Goal: Entertainment & Leisure: Consume media (video, audio)

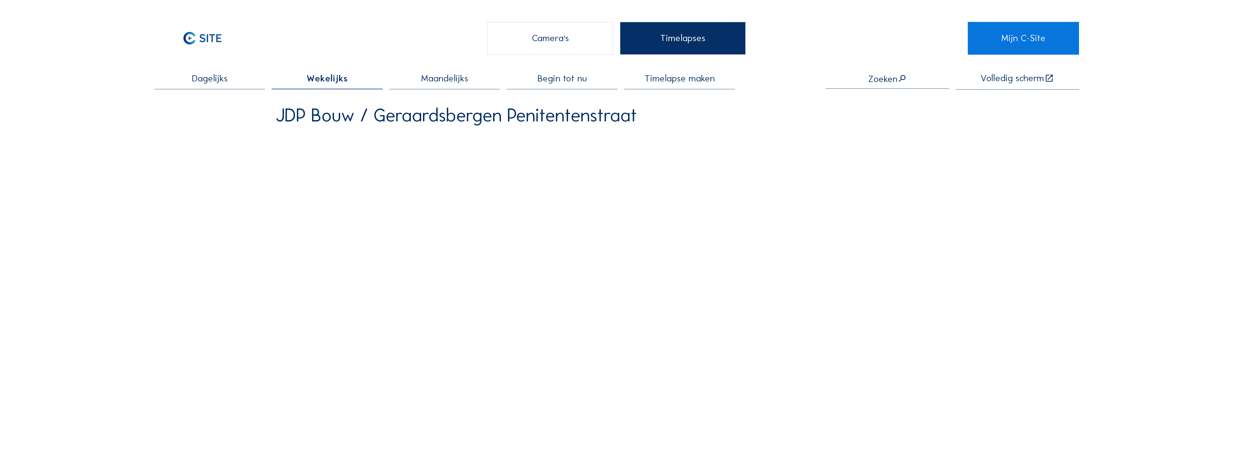
click at [549, 38] on div "Camera's" at bounding box center [550, 38] width 126 height 32
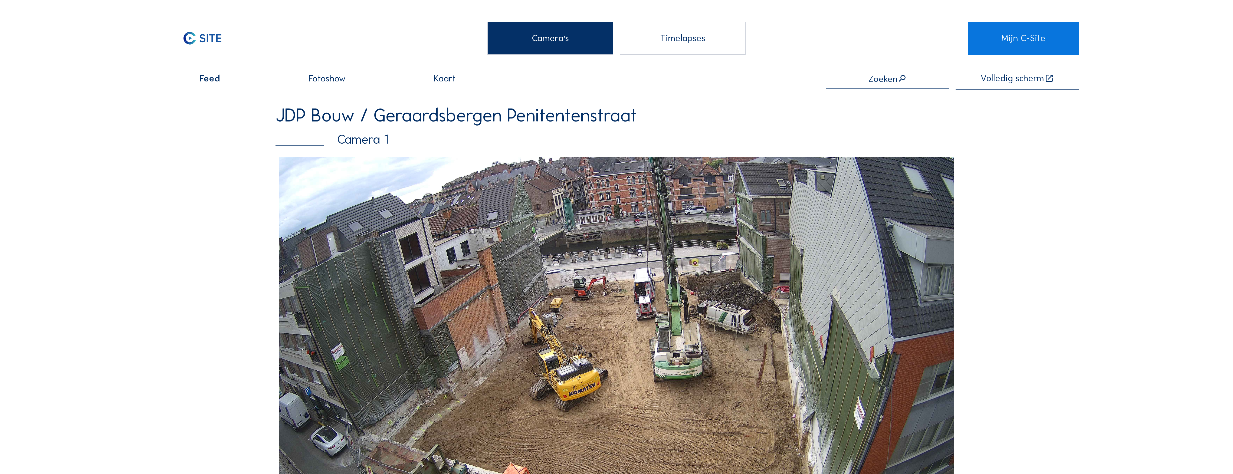
click at [503, 302] on img at bounding box center [616, 346] width 675 height 379
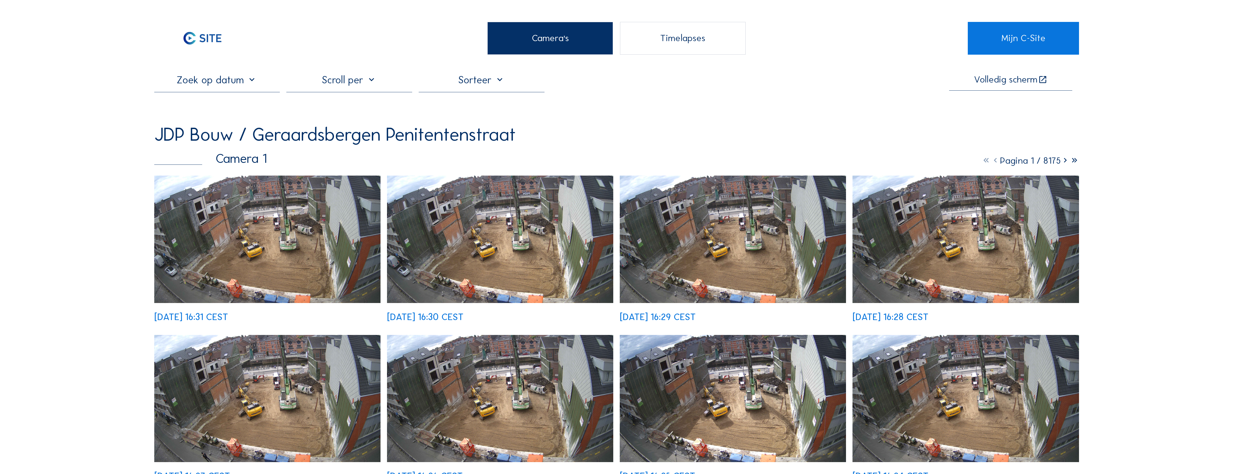
click at [252, 83] on input "text" at bounding box center [217, 80] width 126 height 12
click at [161, 100] on icon at bounding box center [160, 97] width 9 height 9
click at [164, 125] on div "6" at bounding box center [160, 123] width 9 height 9
type input "[DATE] 16:32"
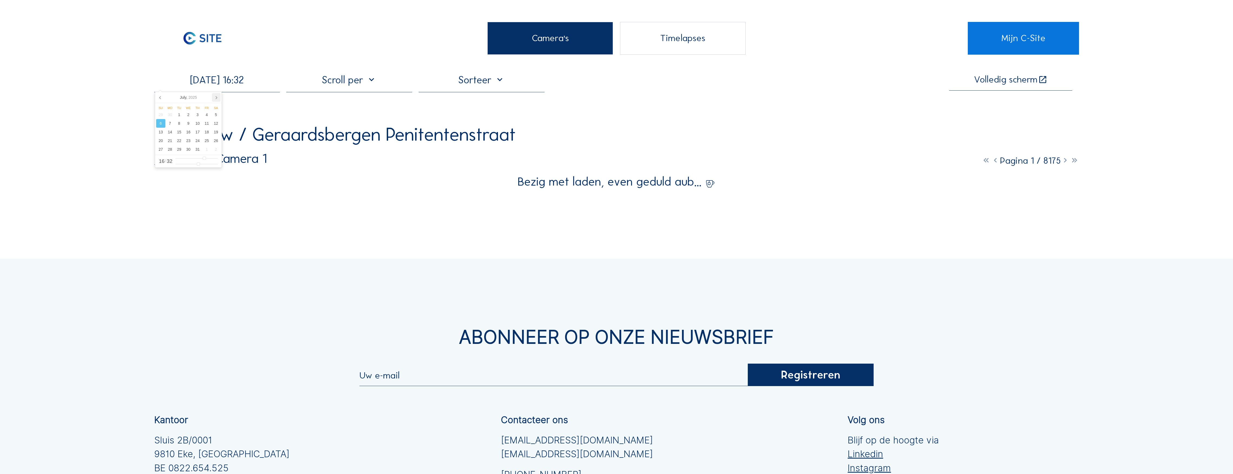
click at [216, 98] on icon at bounding box center [216, 97] width 9 height 9
click at [159, 97] on icon at bounding box center [160, 97] width 9 height 9
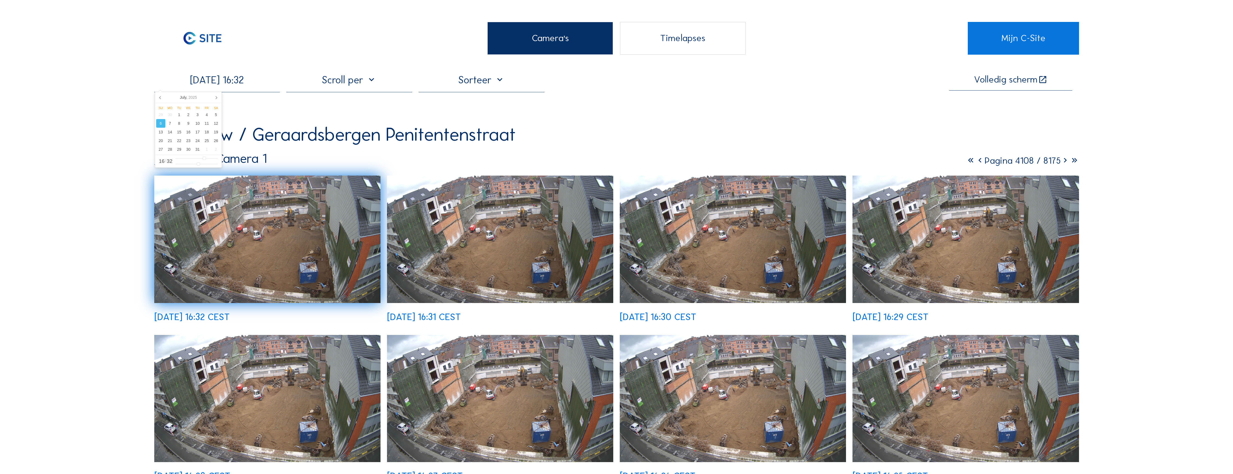
click at [161, 123] on div "6" at bounding box center [160, 123] width 9 height 9
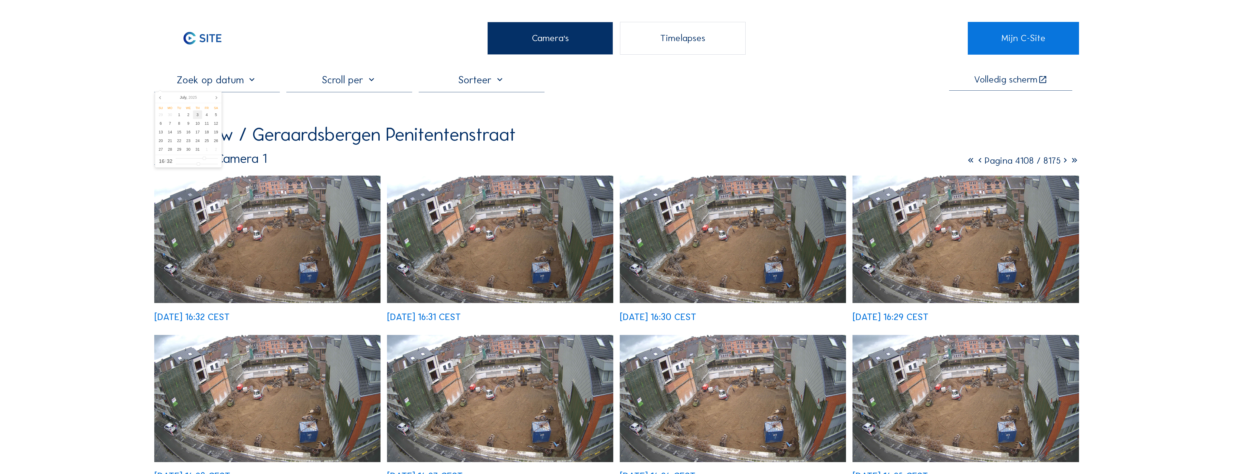
click at [196, 114] on div "3" at bounding box center [197, 114] width 9 height 9
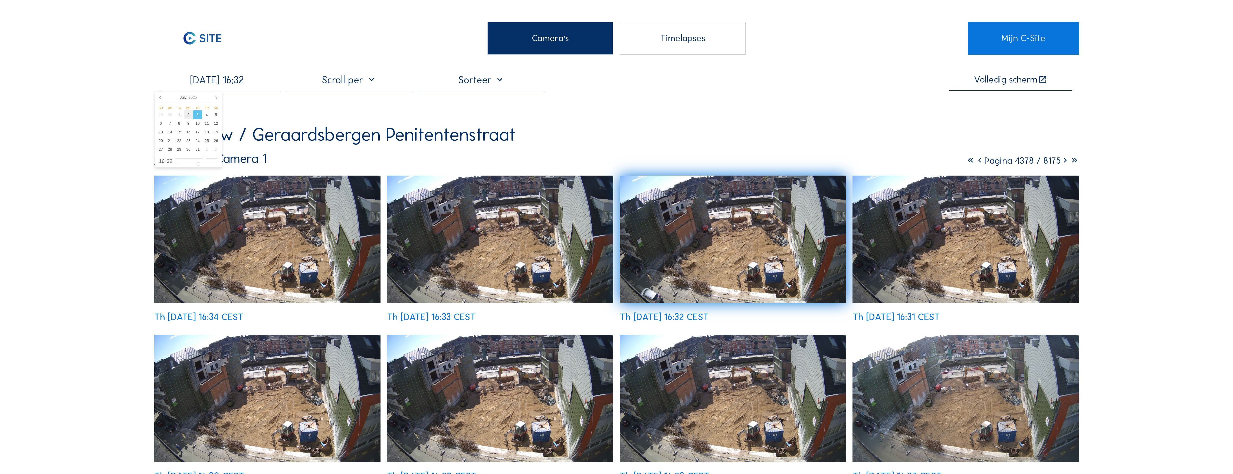
click at [187, 115] on div "2" at bounding box center [188, 114] width 9 height 9
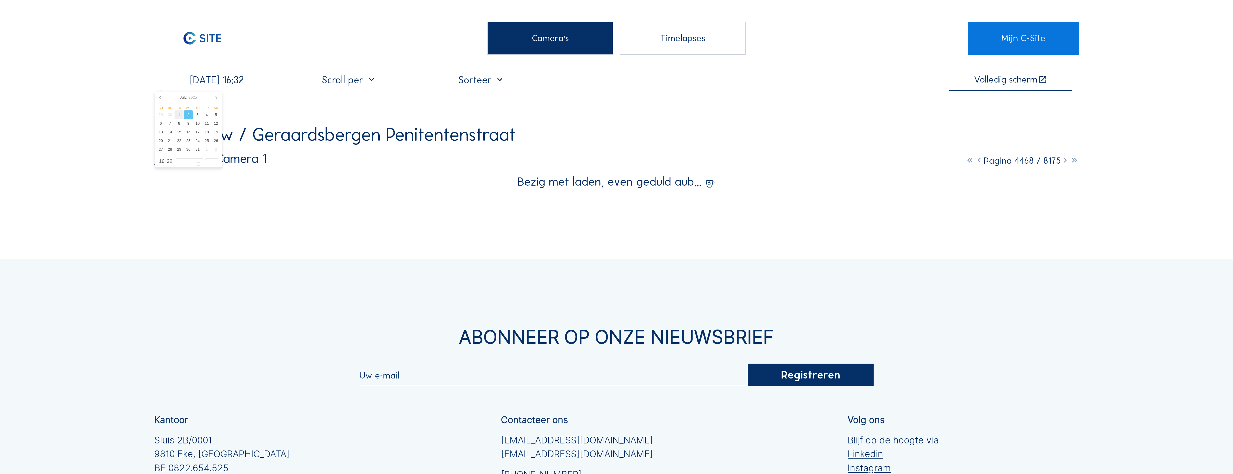
click at [180, 114] on div "1" at bounding box center [179, 114] width 9 height 9
type input "[DATE] 16:32"
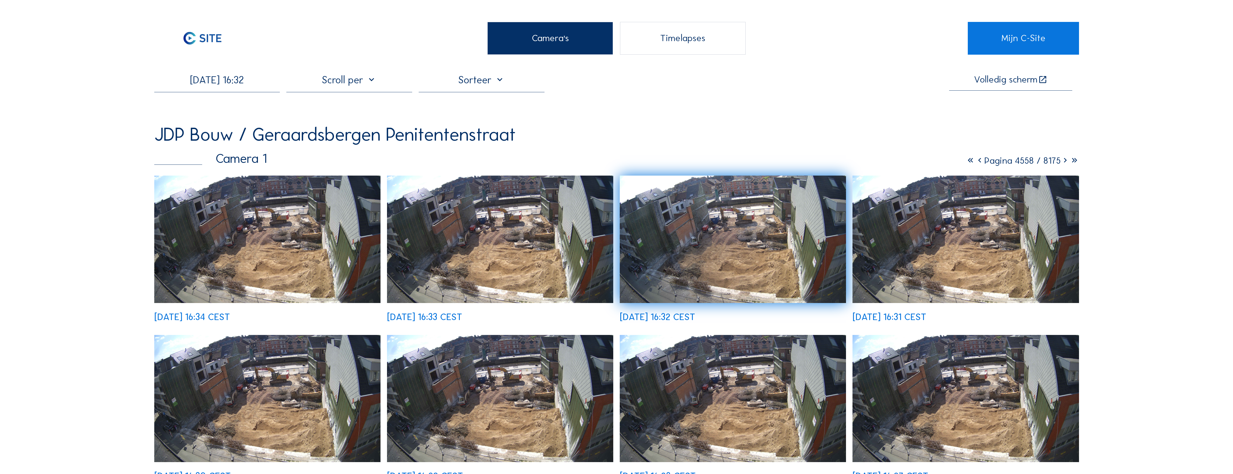
click at [1064, 164] on icon at bounding box center [1065, 160] width 9 height 11
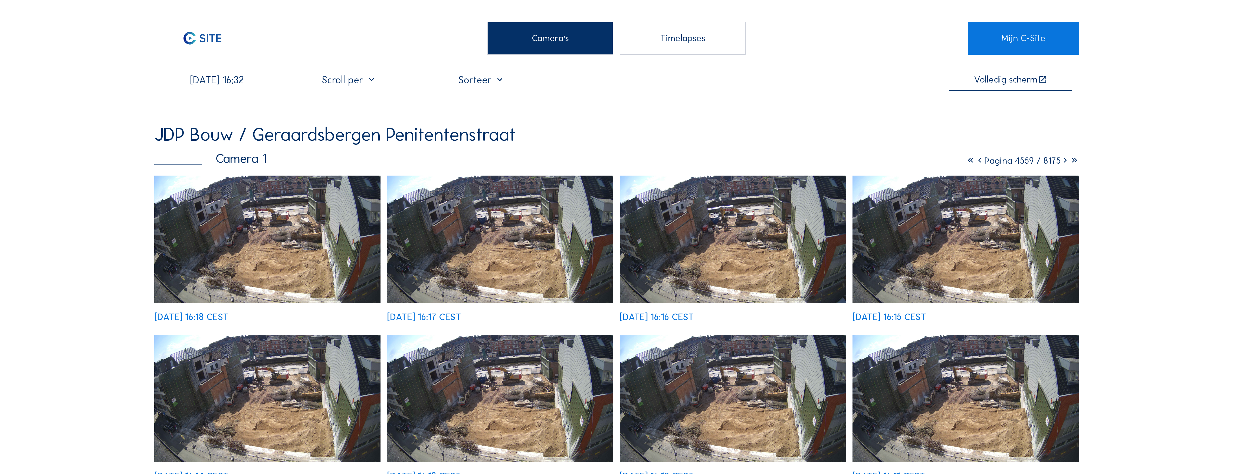
click at [672, 38] on div "Timelapses" at bounding box center [683, 38] width 126 height 32
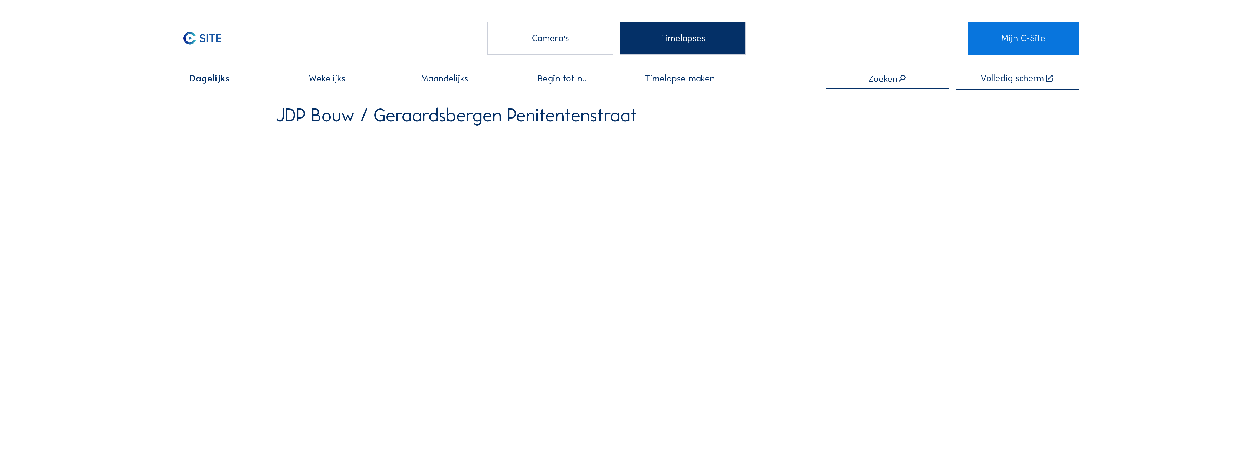
click at [337, 78] on span "Wekelijks" at bounding box center [327, 78] width 37 height 9
click at [432, 80] on span "Maandelijks" at bounding box center [444, 78] width 47 height 9
click at [329, 78] on span "Wekelijks" at bounding box center [327, 78] width 37 height 9
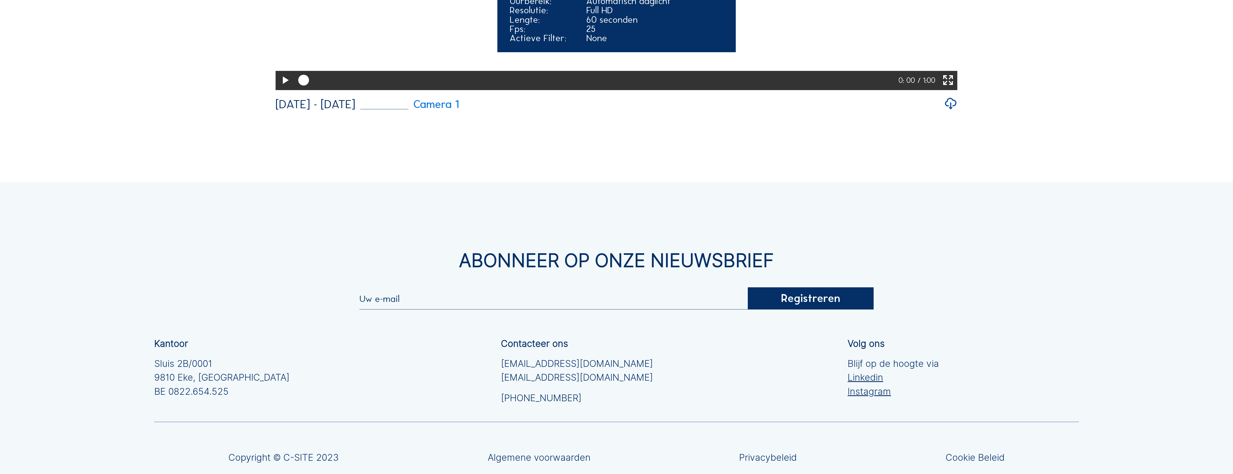
scroll to position [2484, 0]
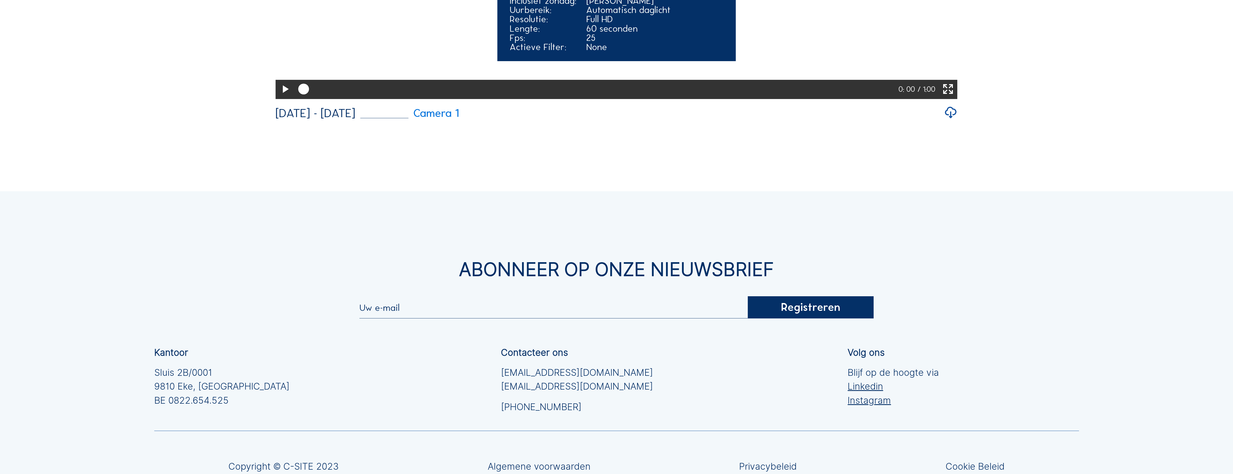
click at [283, 97] on icon at bounding box center [285, 90] width 13 height 16
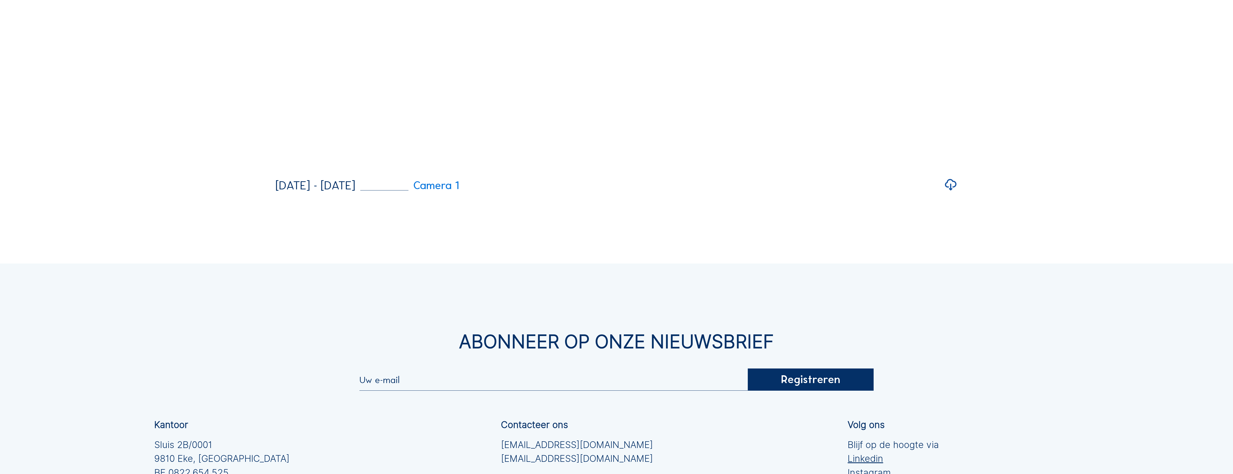
scroll to position [2376, 0]
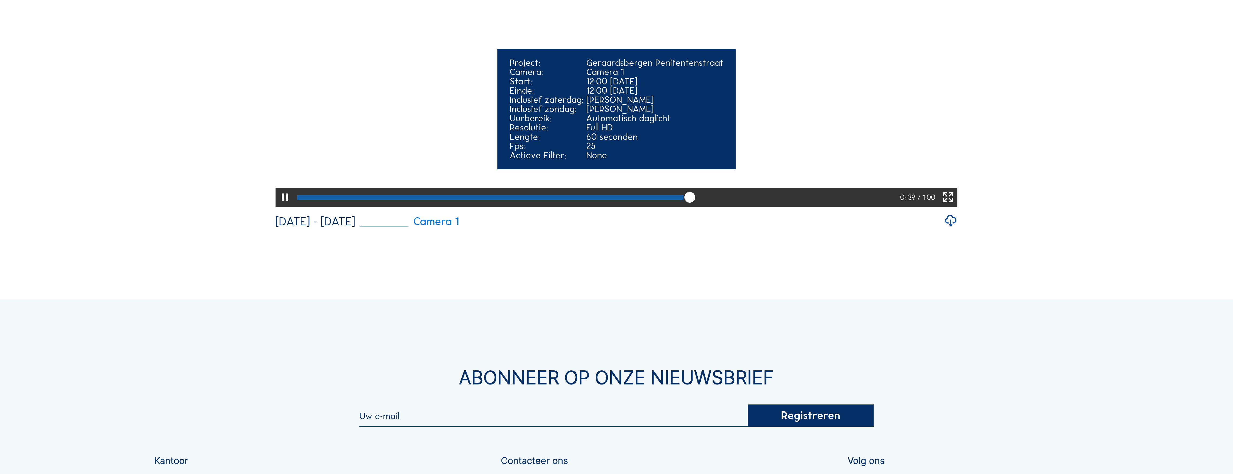
click at [283, 206] on icon at bounding box center [285, 198] width 13 height 16
click at [297, 207] on div at bounding box center [597, 197] width 606 height 19
drag, startPoint x: 304, startPoint y: 431, endPoint x: 292, endPoint y: 432, distance: 12.5
click at [291, 207] on div "0: 00 / 1:00" at bounding box center [617, 197] width 682 height 19
click at [281, 206] on icon at bounding box center [285, 198] width 13 height 16
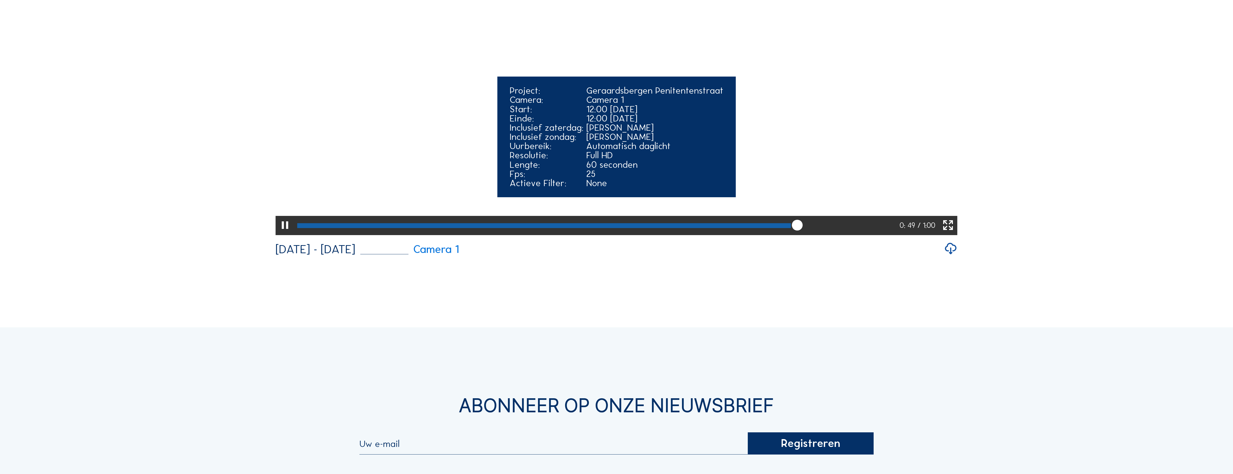
scroll to position [2340, 0]
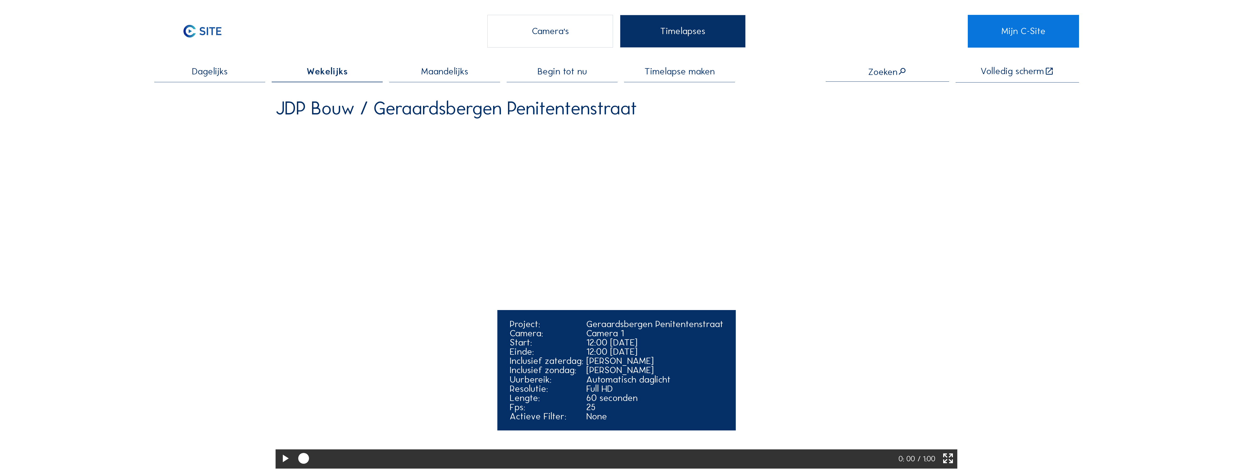
scroll to position [0, 0]
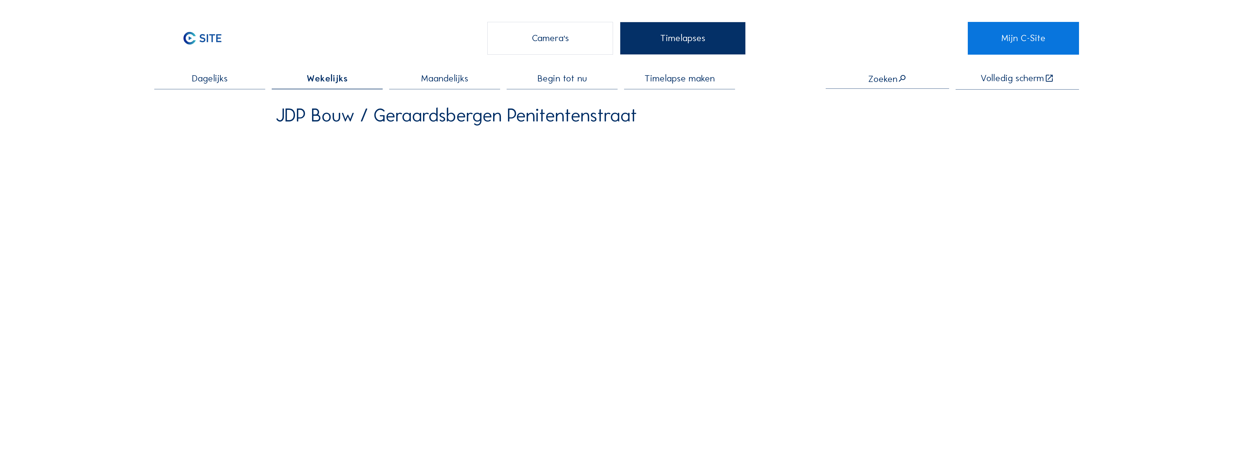
click at [446, 78] on span "Maandelijks" at bounding box center [444, 78] width 47 height 9
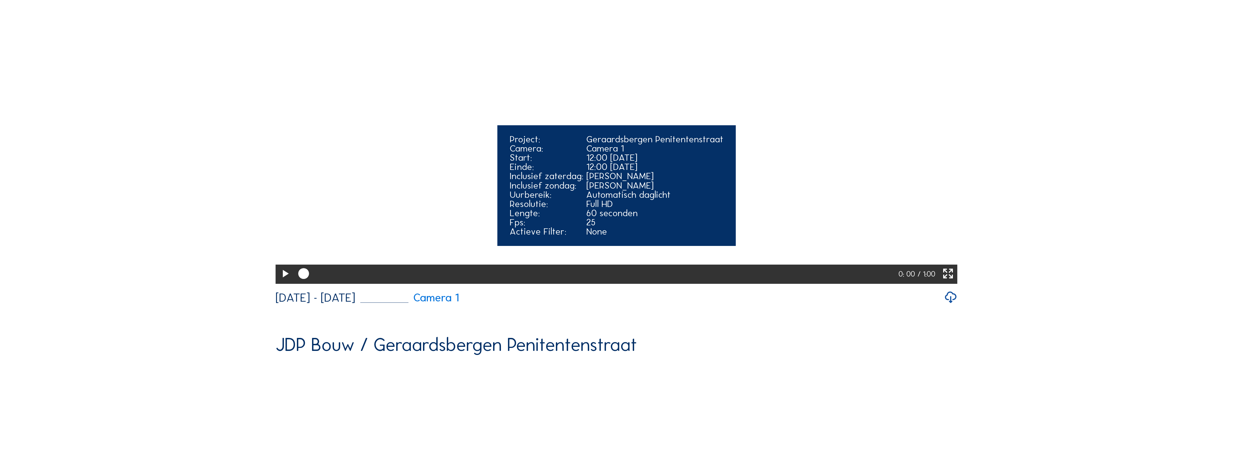
scroll to position [577, 0]
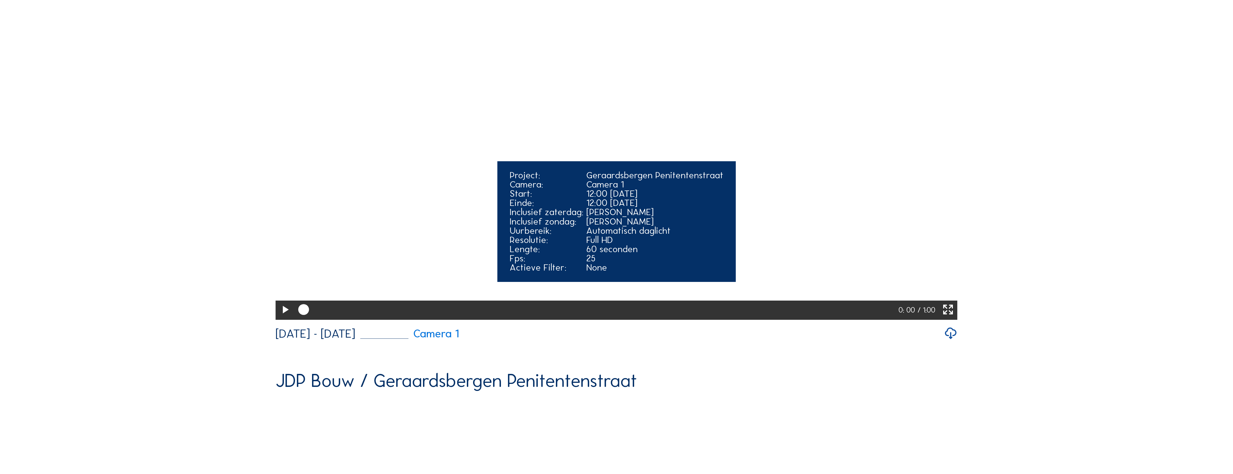
click at [283, 318] on icon at bounding box center [285, 310] width 13 height 16
click at [282, 318] on icon at bounding box center [285, 310] width 13 height 16
click at [596, 313] on div at bounding box center [451, 310] width 309 height 5
click at [585, 313] on div at bounding box center [445, 310] width 296 height 5
click at [569, 313] on div at bounding box center [440, 310] width 286 height 5
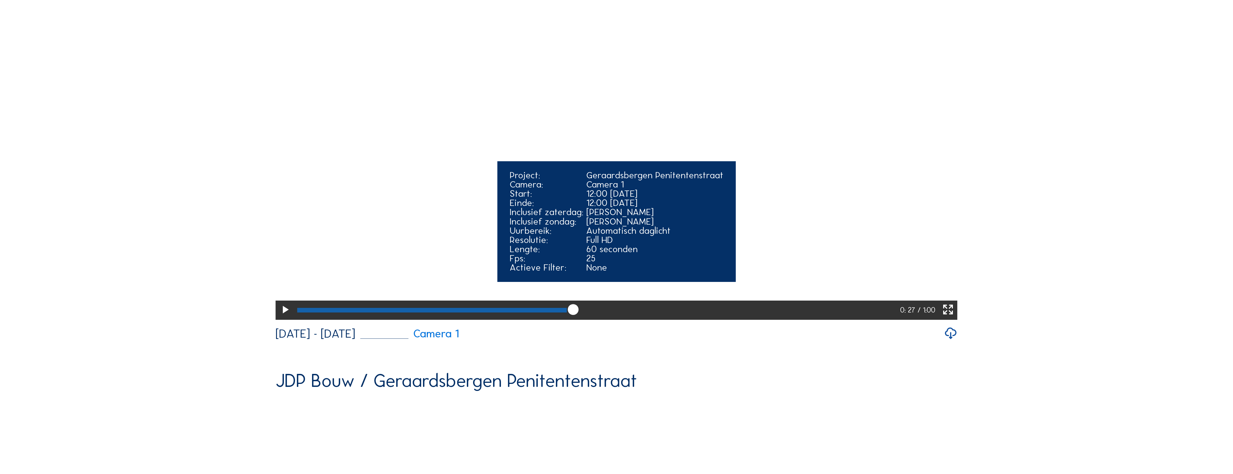
drag, startPoint x: 566, startPoint y: 386, endPoint x: 562, endPoint y: 386, distance: 3.8
click at [565, 320] on div at bounding box center [597, 310] width 606 height 19
click at [551, 313] on div at bounding box center [431, 310] width 269 height 5
drag, startPoint x: 543, startPoint y: 387, endPoint x: 540, endPoint y: 386, distance: 3.3
click at [543, 313] on div at bounding box center [423, 310] width 253 height 5
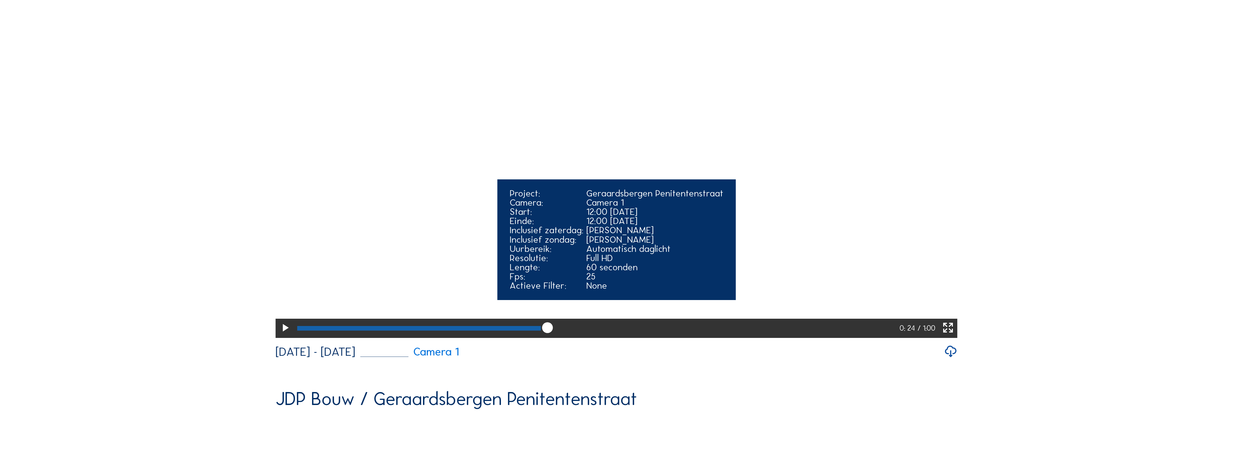
scroll to position [541, 0]
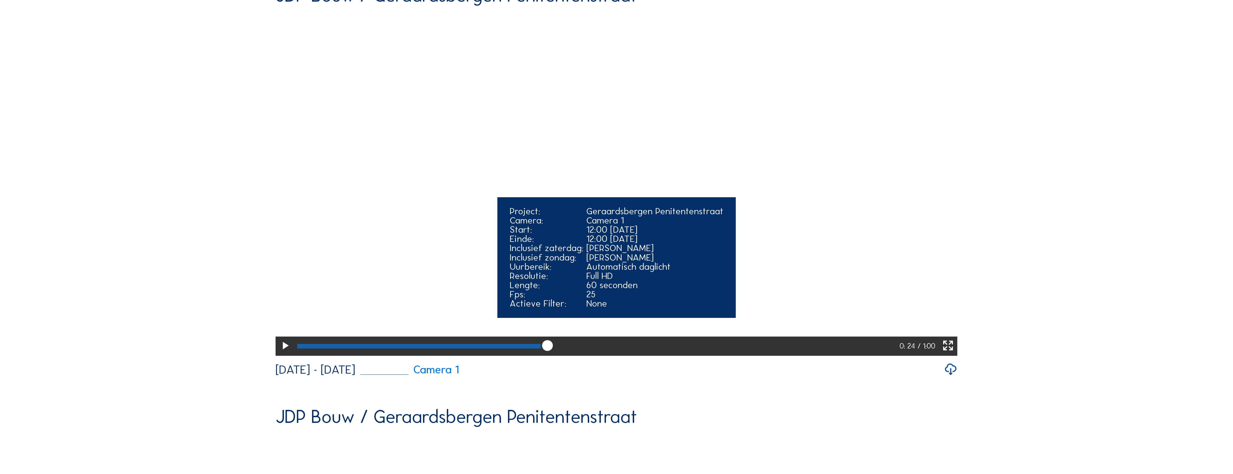
click at [281, 354] on icon at bounding box center [285, 346] width 13 height 16
drag, startPoint x: 559, startPoint y: 423, endPoint x: 552, endPoint y: 423, distance: 6.2
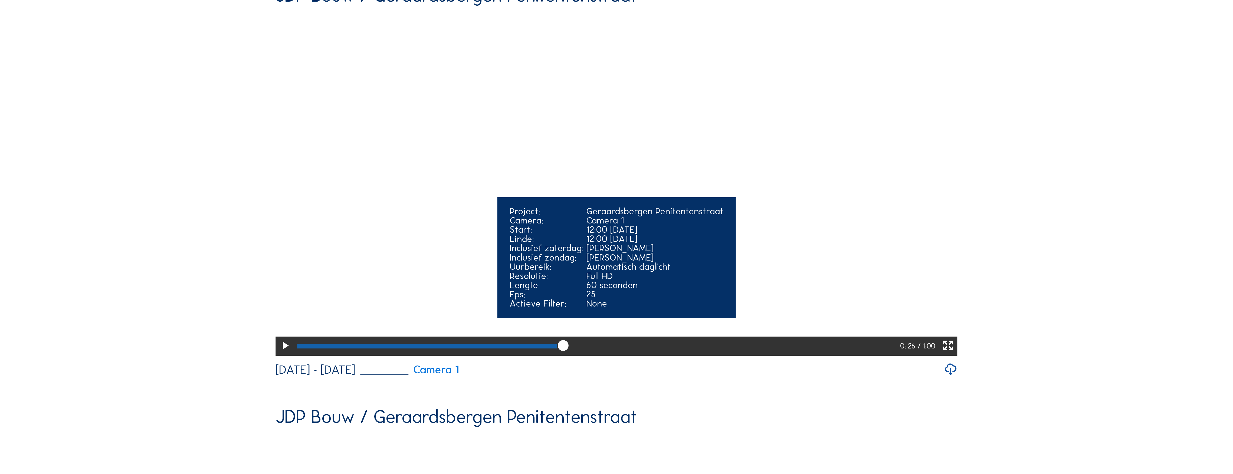
click at [552, 356] on div at bounding box center [597, 346] width 606 height 19
click at [550, 349] on div at bounding box center [425, 346] width 257 height 5
click at [545, 349] on div at bounding box center [422, 346] width 251 height 5
drag, startPoint x: 546, startPoint y: 423, endPoint x: 556, endPoint y: 423, distance: 9.5
click at [556, 356] on div at bounding box center [597, 346] width 606 height 19
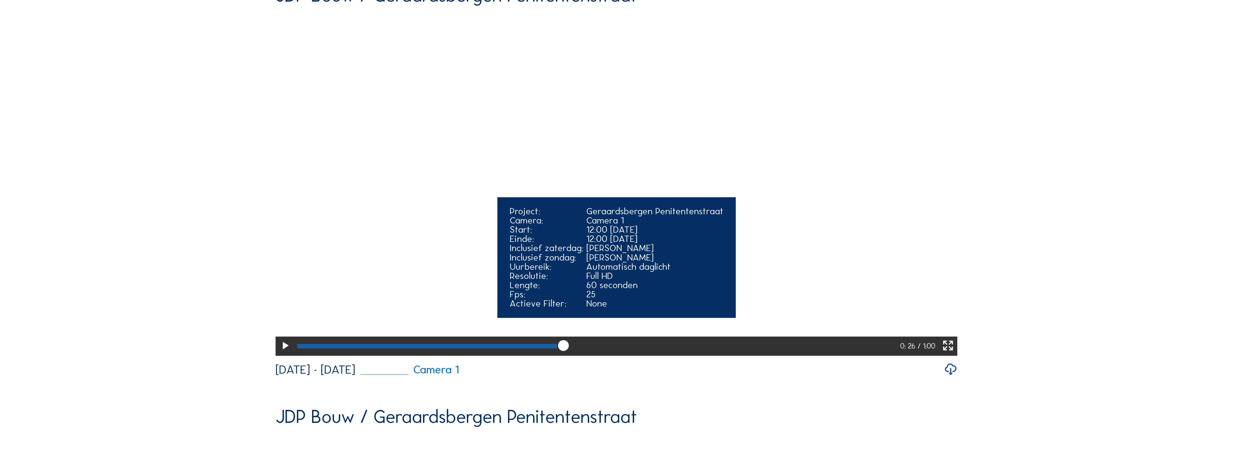
click at [552, 349] on div at bounding box center [427, 346] width 260 height 5
click at [287, 354] on icon at bounding box center [285, 346] width 13 height 16
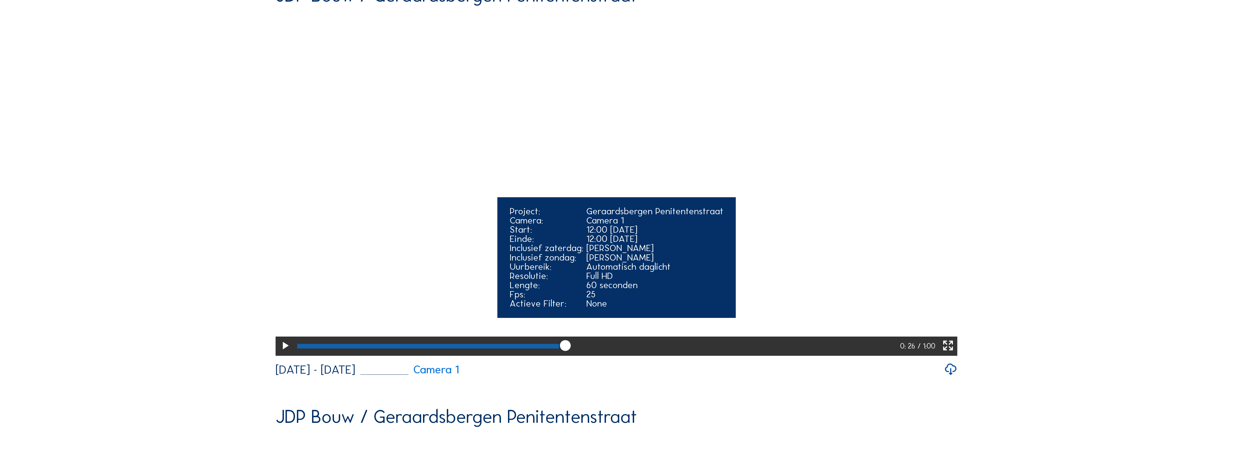
click at [287, 354] on icon at bounding box center [285, 346] width 13 height 16
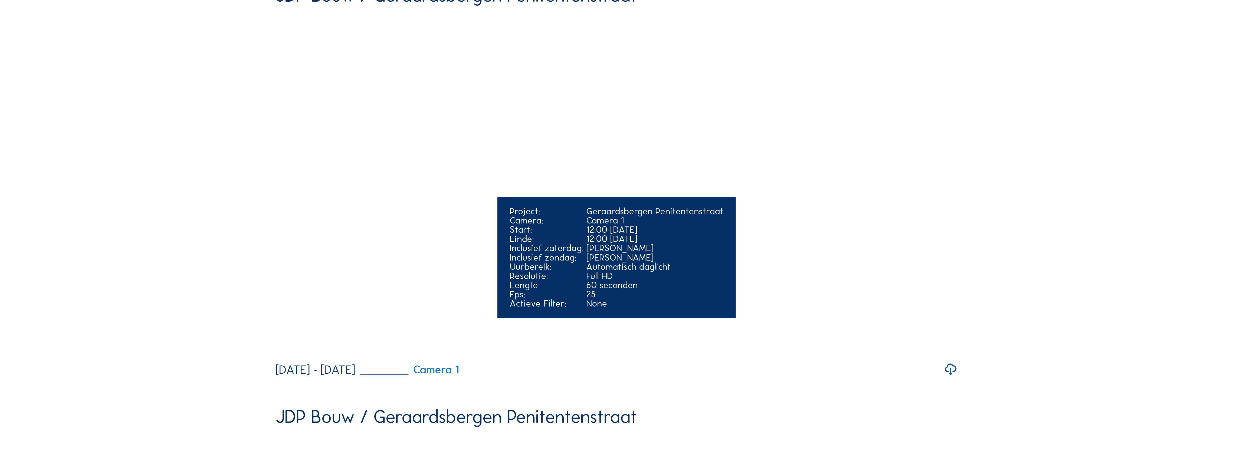
click at [287, 354] on video "Your browser does not support the video tag." at bounding box center [617, 183] width 682 height 341
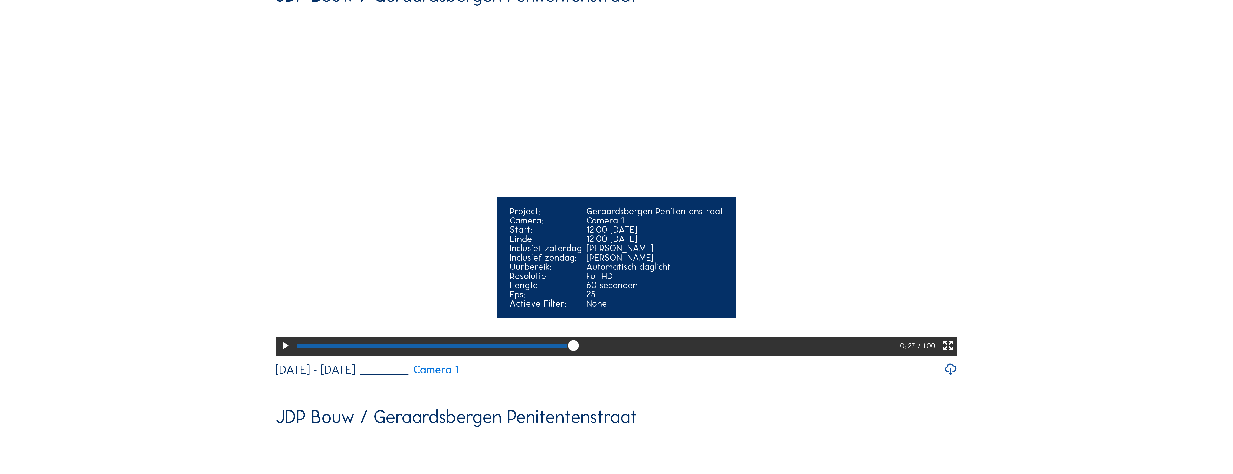
click at [284, 354] on icon at bounding box center [285, 346] width 13 height 16
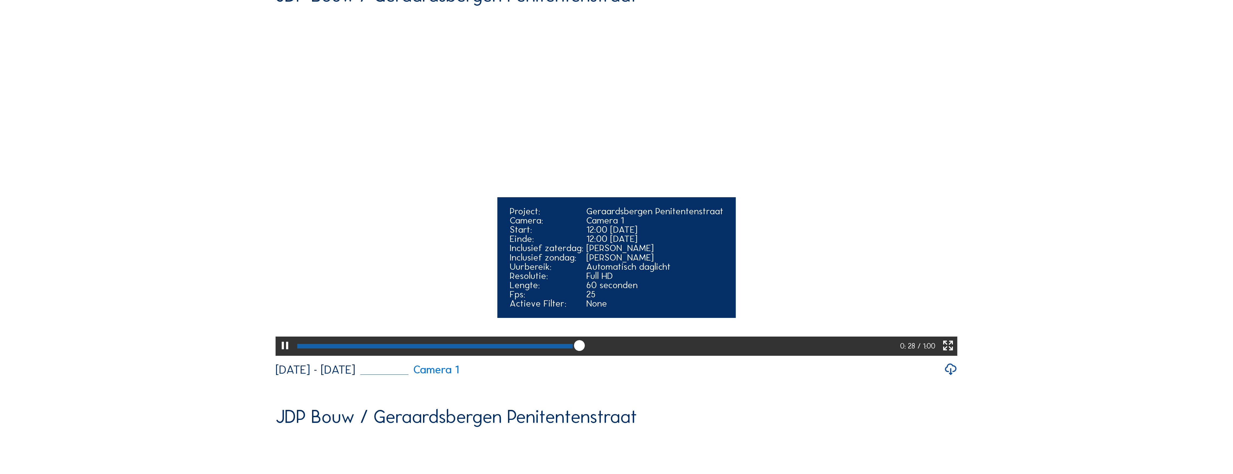
click at [284, 354] on icon at bounding box center [285, 346] width 13 height 16
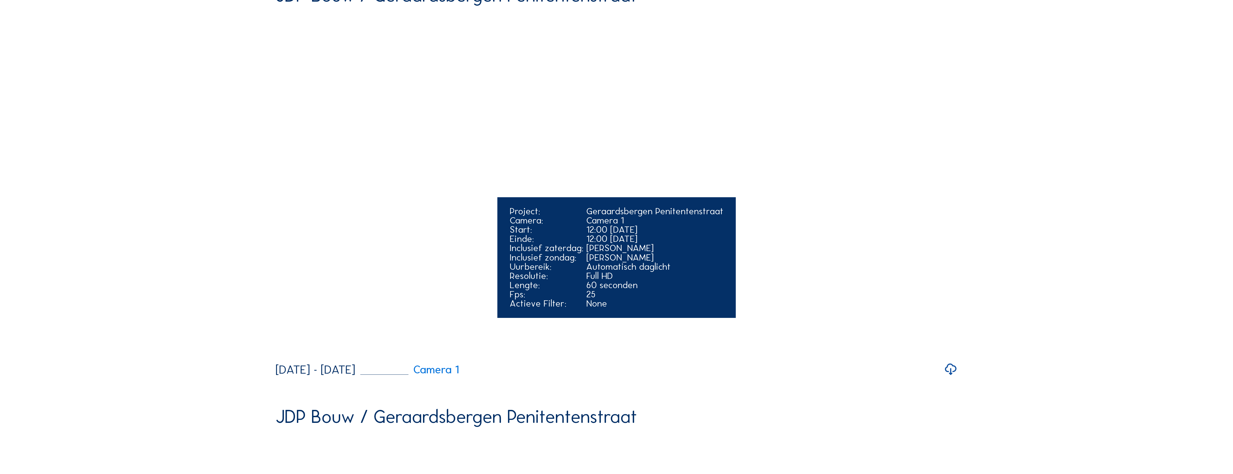
click at [284, 354] on video "Your browser does not support the video tag." at bounding box center [617, 183] width 682 height 341
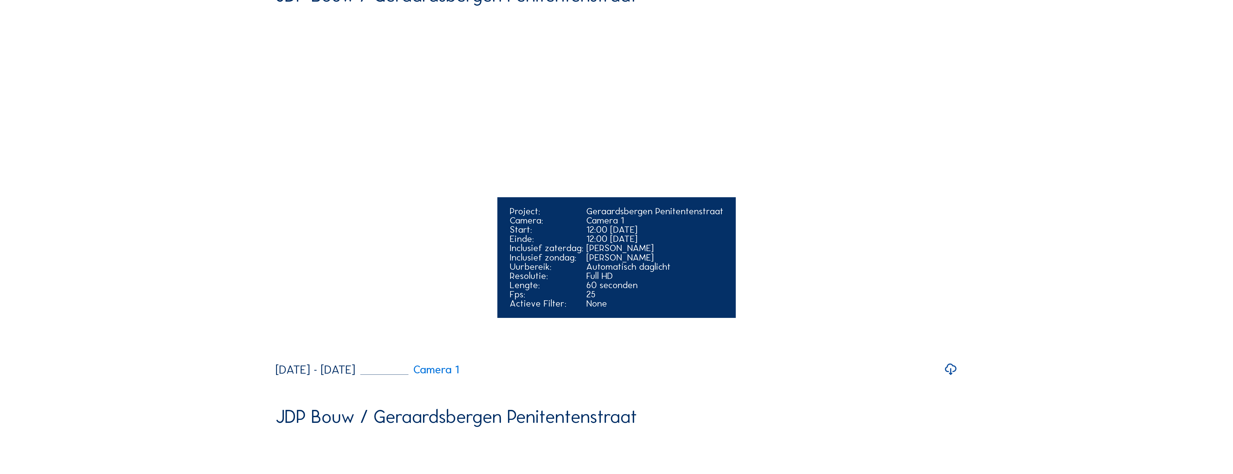
click at [284, 354] on video "Your browser does not support the video tag." at bounding box center [617, 183] width 682 height 341
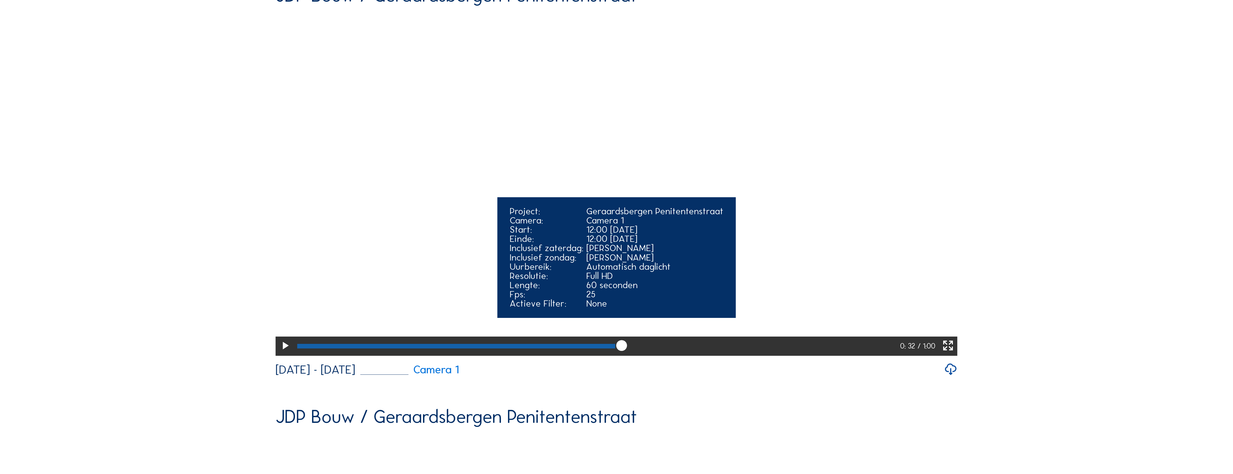
drag, startPoint x: 619, startPoint y: 421, endPoint x: 614, endPoint y: 421, distance: 4.9
click at [615, 353] on icon at bounding box center [621, 346] width 13 height 14
click at [609, 356] on div at bounding box center [596, 346] width 604 height 19
click at [604, 349] on div at bounding box center [454, 346] width 314 height 5
click at [283, 354] on icon at bounding box center [285, 346] width 13 height 16
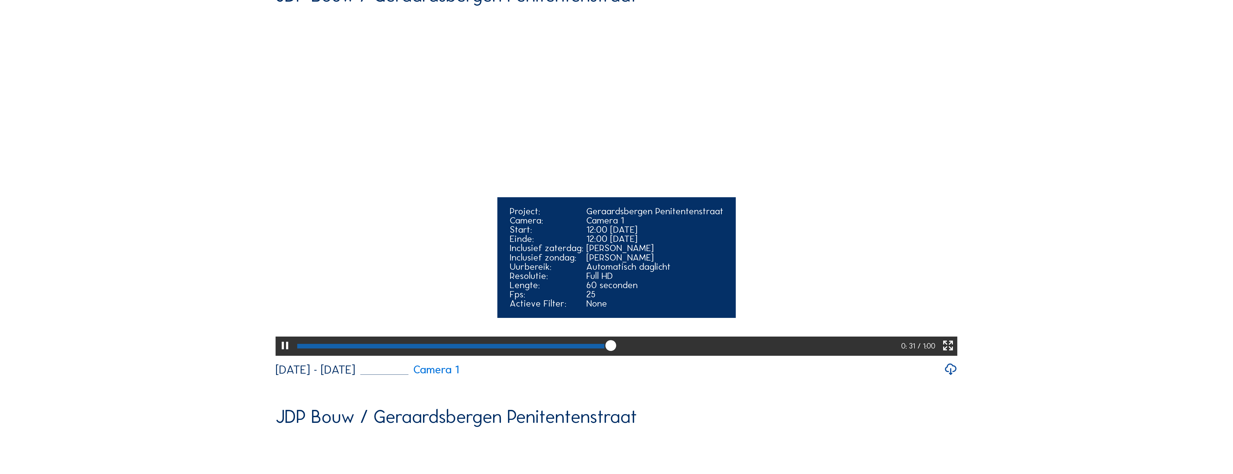
click at [283, 354] on icon at bounding box center [285, 346] width 13 height 16
click at [282, 354] on icon at bounding box center [285, 346] width 13 height 16
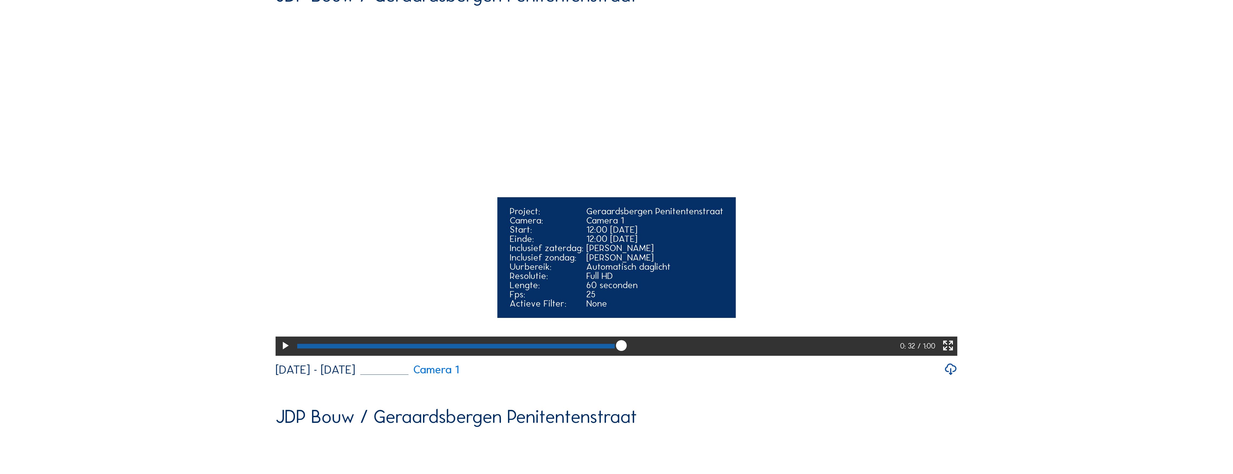
click at [282, 354] on icon at bounding box center [285, 346] width 13 height 16
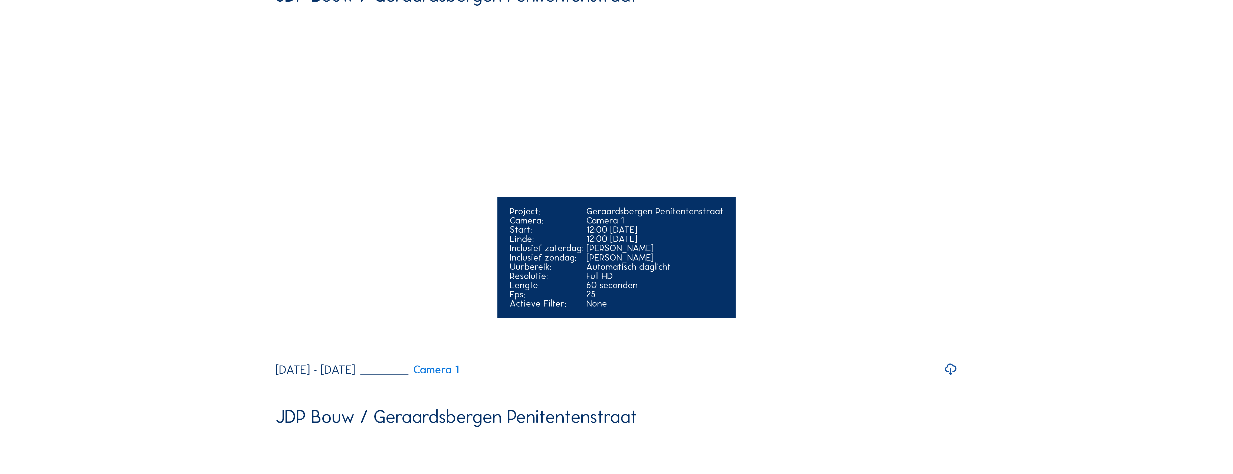
click at [282, 354] on video "Your browser does not support the video tag." at bounding box center [617, 183] width 682 height 341
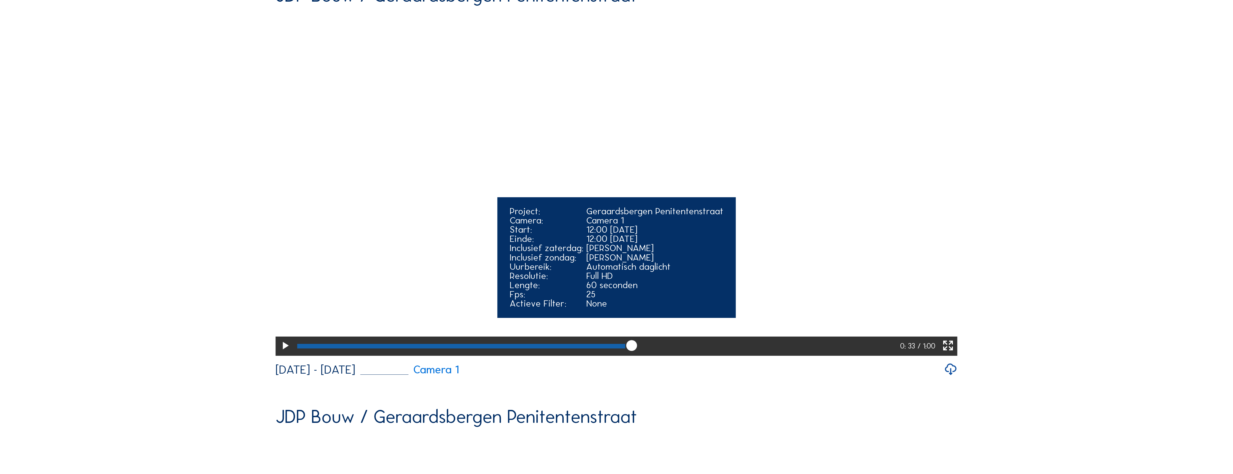
click at [284, 354] on icon at bounding box center [285, 346] width 13 height 16
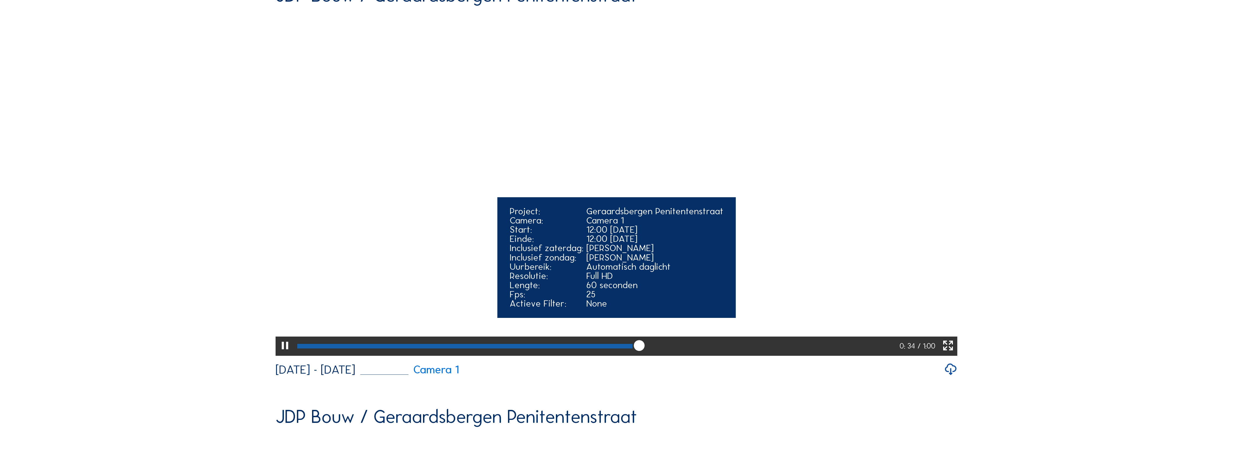
click at [284, 354] on icon at bounding box center [285, 346] width 13 height 16
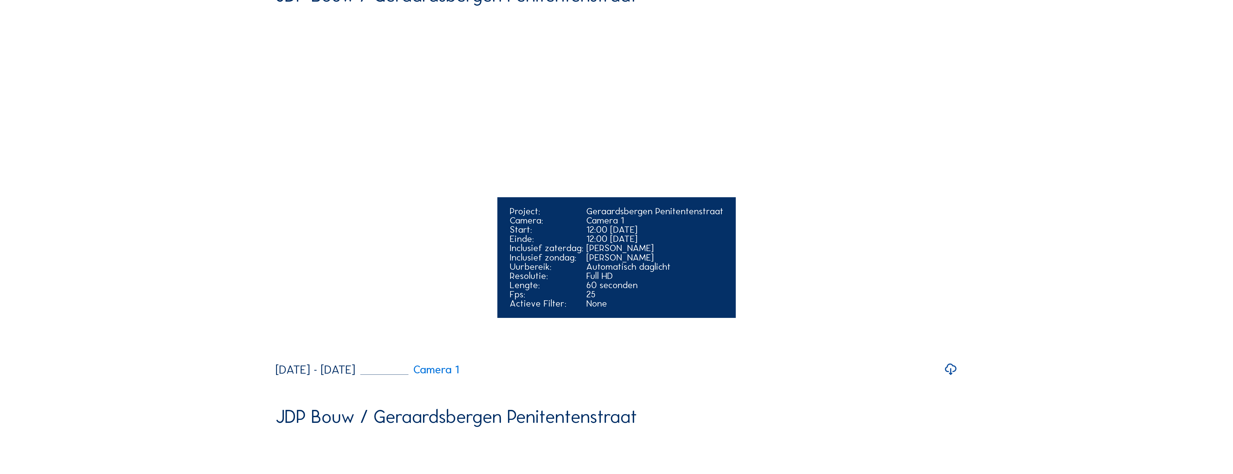
click at [284, 354] on video "Your browser does not support the video tag." at bounding box center [617, 183] width 682 height 341
click at [0, 0] on icon at bounding box center [0, 0] width 0 height 0
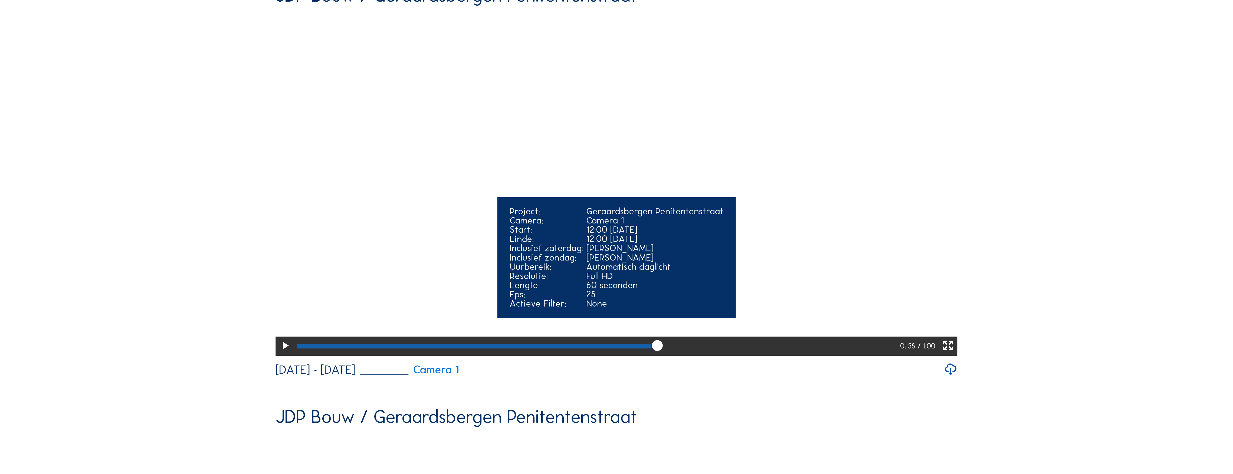
click at [284, 354] on icon at bounding box center [285, 346] width 13 height 16
click at [283, 354] on icon at bounding box center [285, 346] width 13 height 16
click at [279, 354] on icon at bounding box center [285, 346] width 13 height 16
click at [283, 354] on icon at bounding box center [285, 346] width 13 height 16
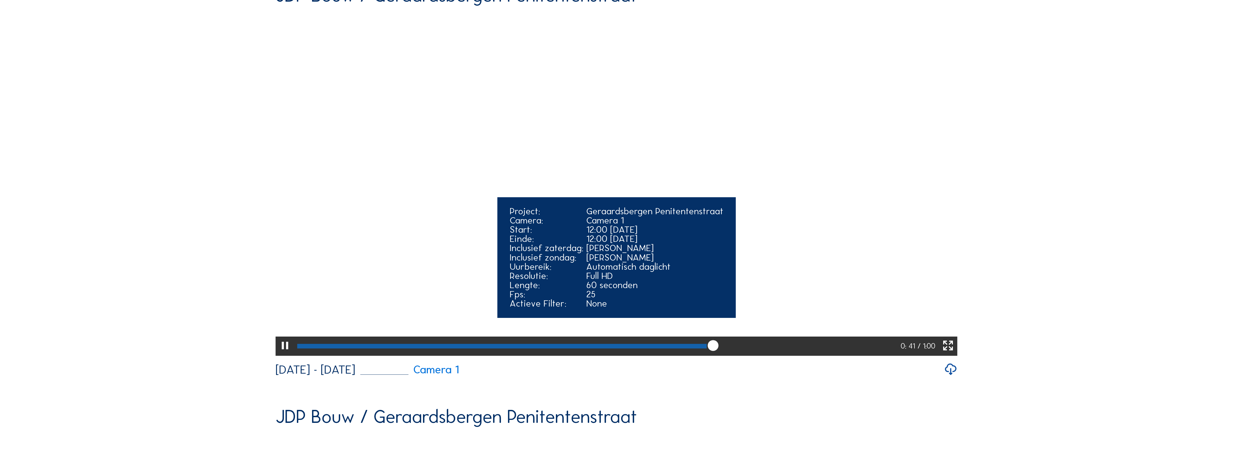
click at [283, 354] on icon at bounding box center [285, 346] width 13 height 16
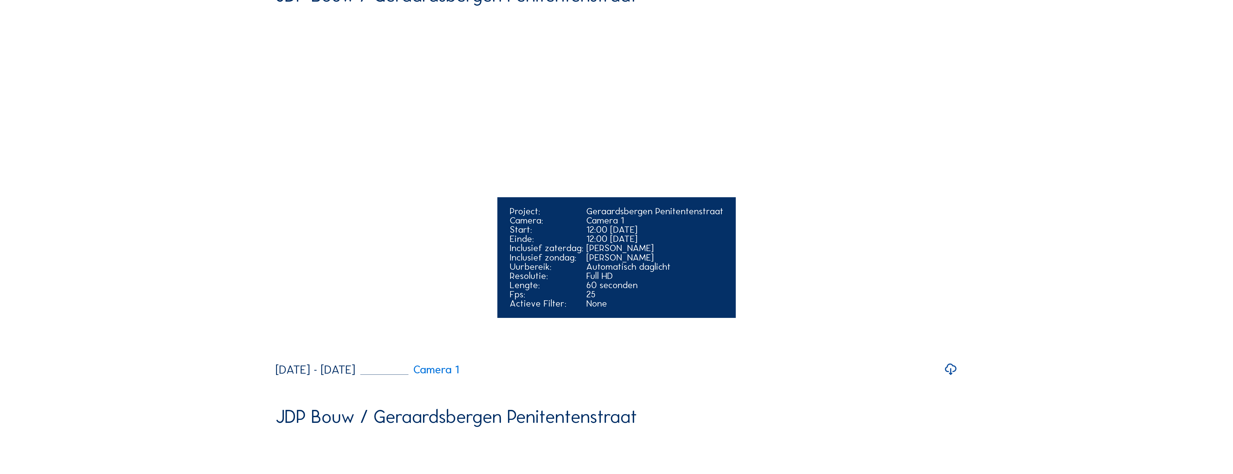
click at [283, 354] on video "Your browser does not support the video tag." at bounding box center [617, 183] width 682 height 341
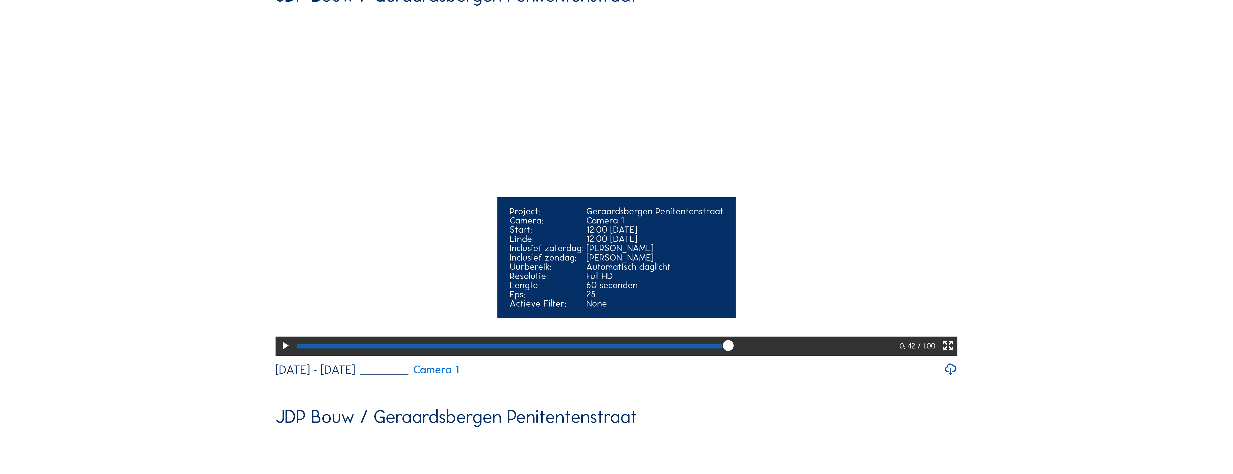
click at [286, 354] on icon at bounding box center [285, 346] width 13 height 16
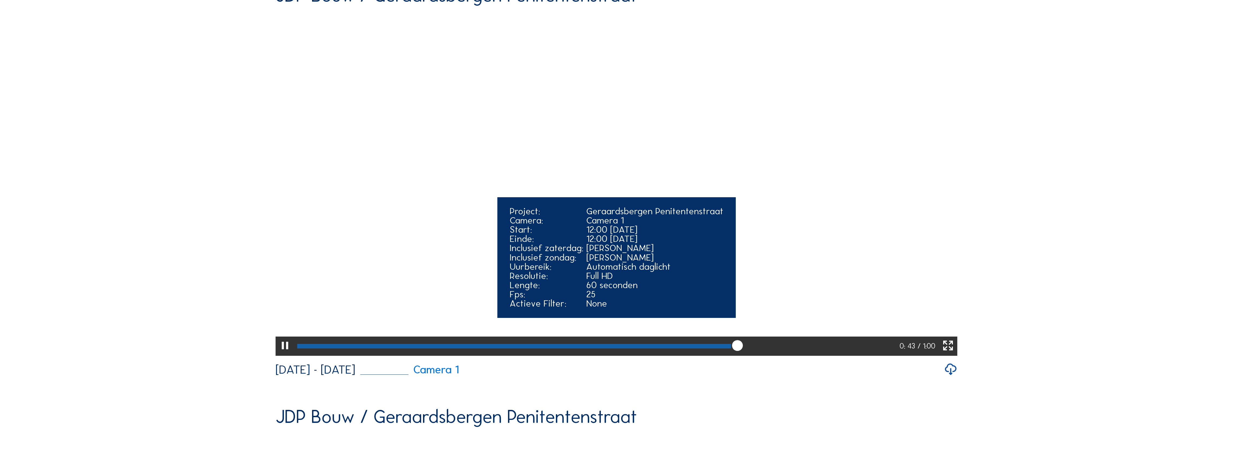
click at [286, 354] on icon at bounding box center [285, 346] width 13 height 16
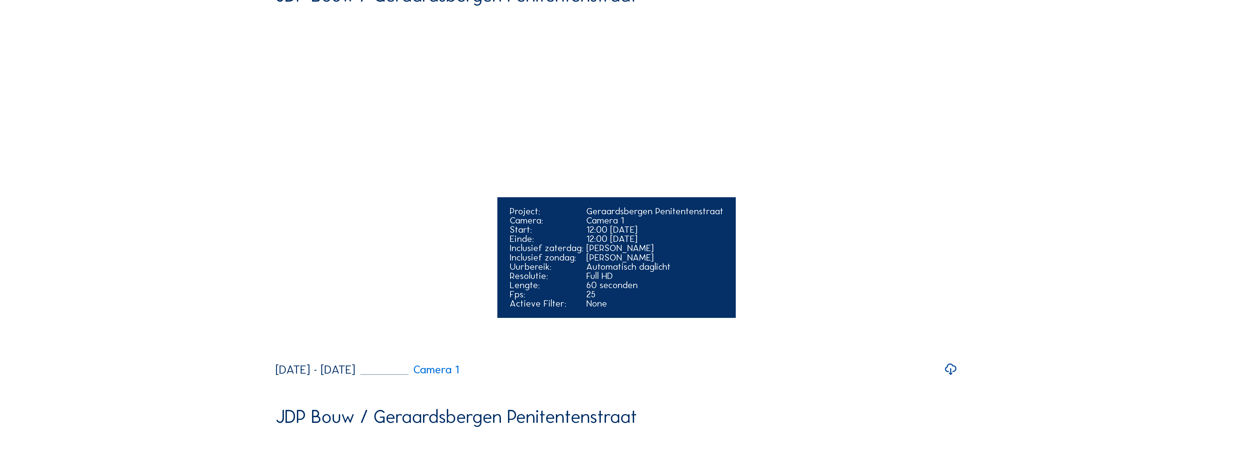
click at [286, 354] on video "Your browser does not support the video tag." at bounding box center [617, 183] width 682 height 341
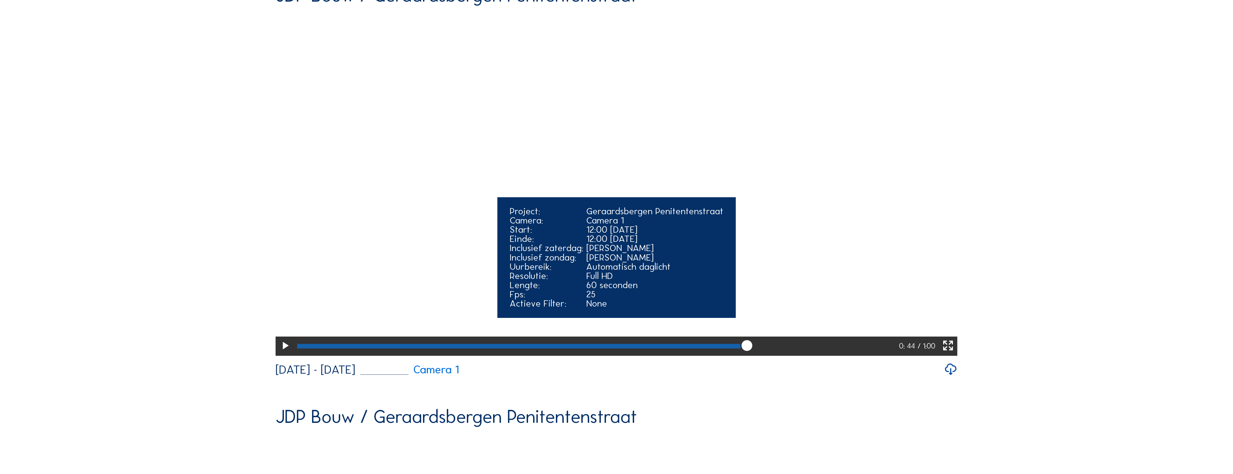
click at [282, 354] on icon at bounding box center [285, 346] width 13 height 16
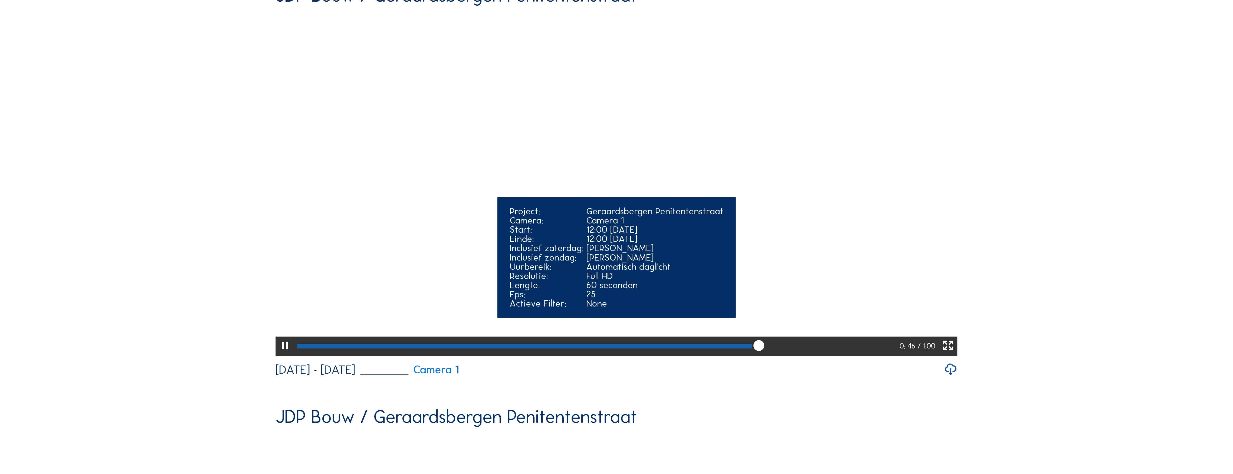
click at [282, 354] on icon at bounding box center [285, 346] width 13 height 16
click at [283, 354] on icon at bounding box center [285, 346] width 13 height 16
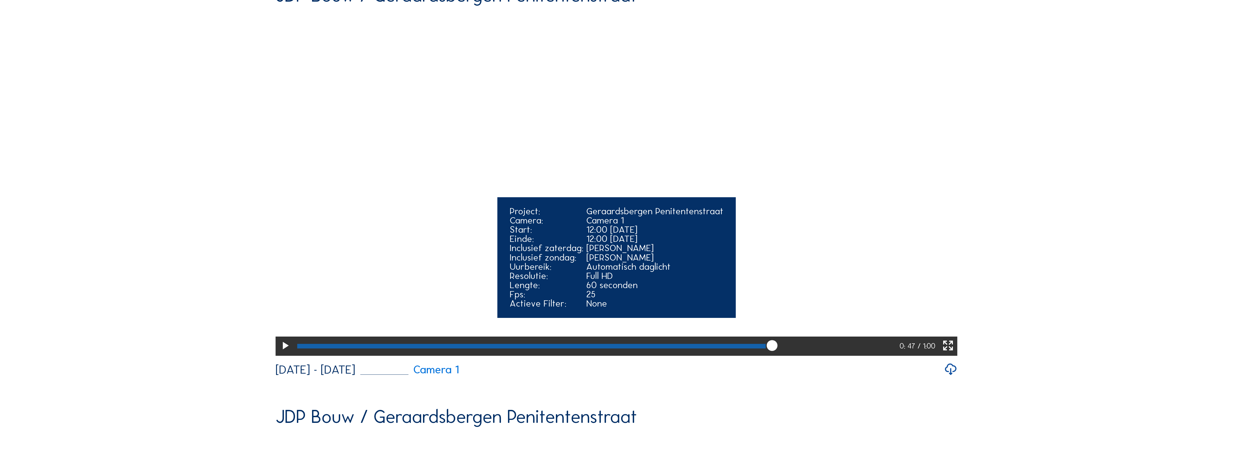
click at [283, 354] on icon at bounding box center [285, 346] width 13 height 16
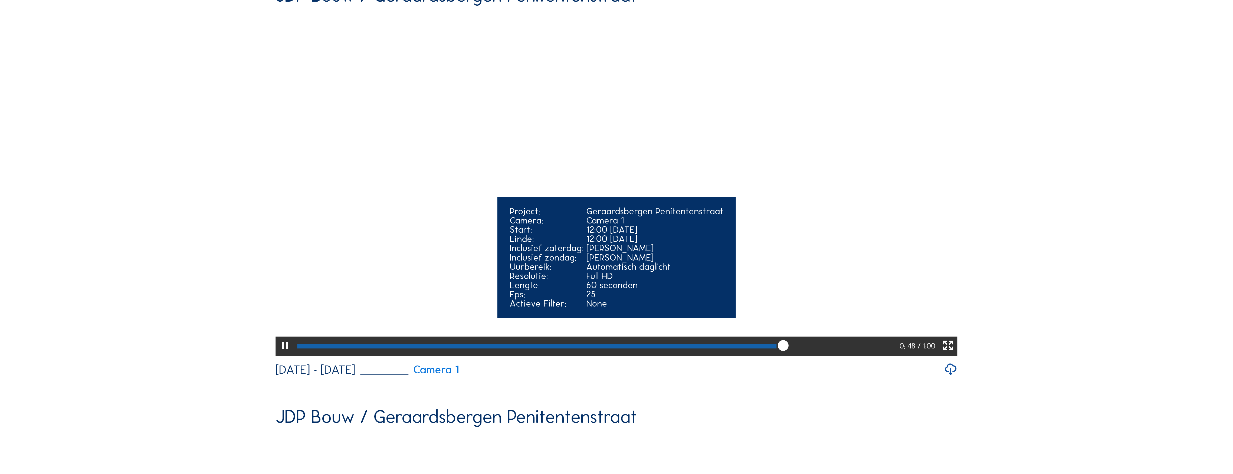
click at [283, 354] on icon at bounding box center [285, 346] width 13 height 16
click at [281, 354] on icon at bounding box center [285, 346] width 13 height 16
click at [948, 354] on icon at bounding box center [948, 346] width 13 height 16
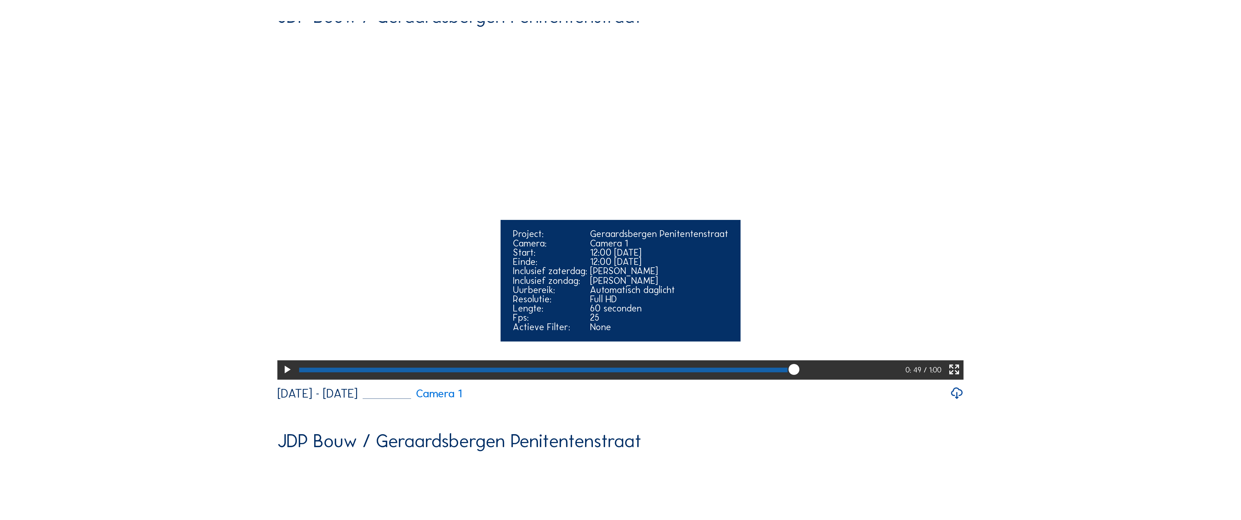
scroll to position [463, 0]
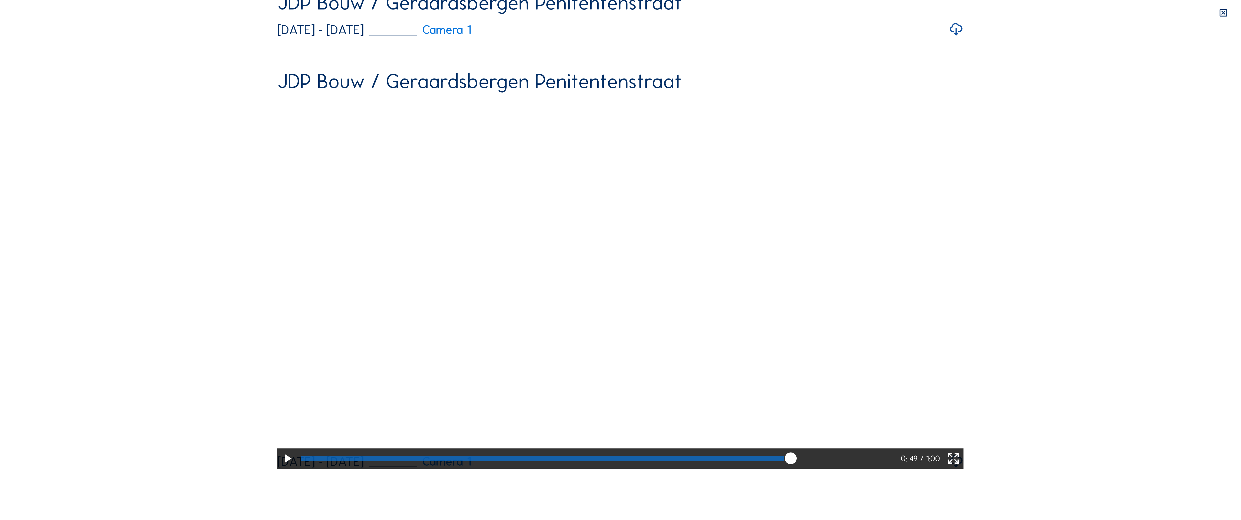
click at [280, 467] on icon at bounding box center [287, 458] width 14 height 17
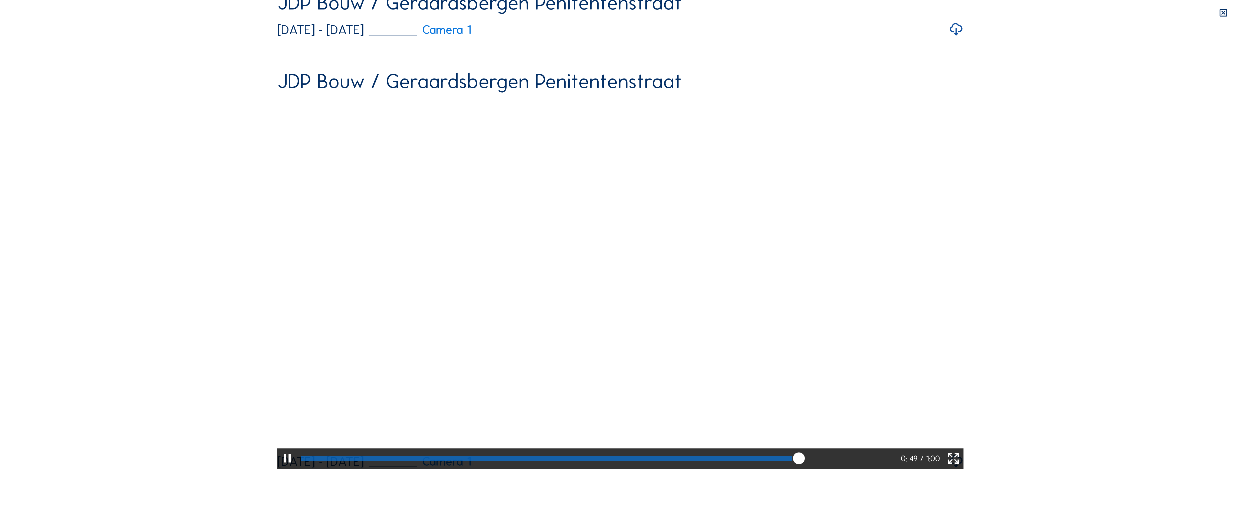
click at [280, 467] on icon at bounding box center [287, 458] width 14 height 17
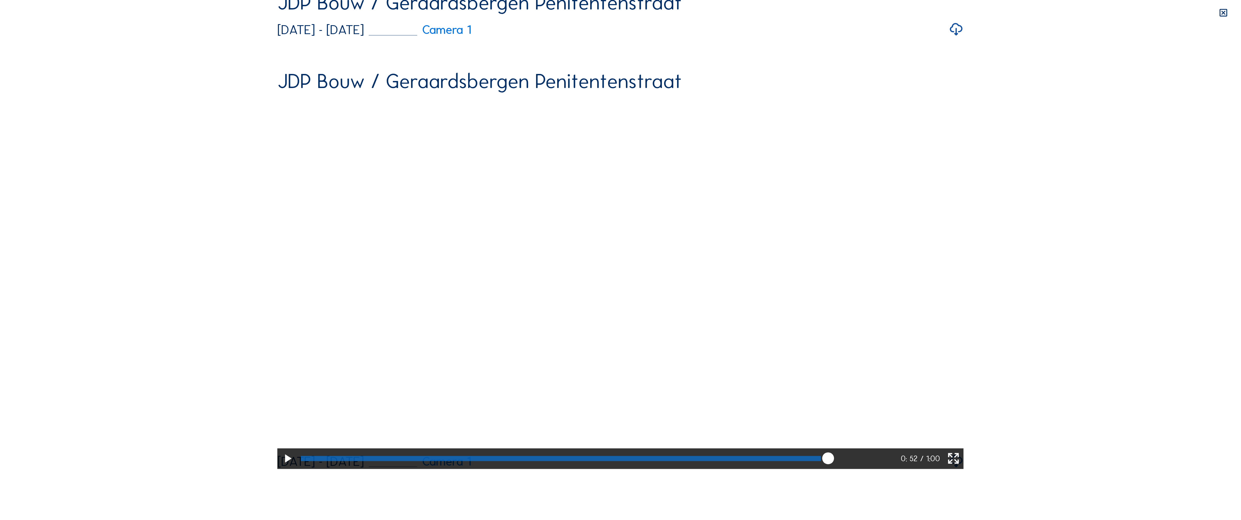
click at [280, 467] on icon at bounding box center [287, 458] width 14 height 17
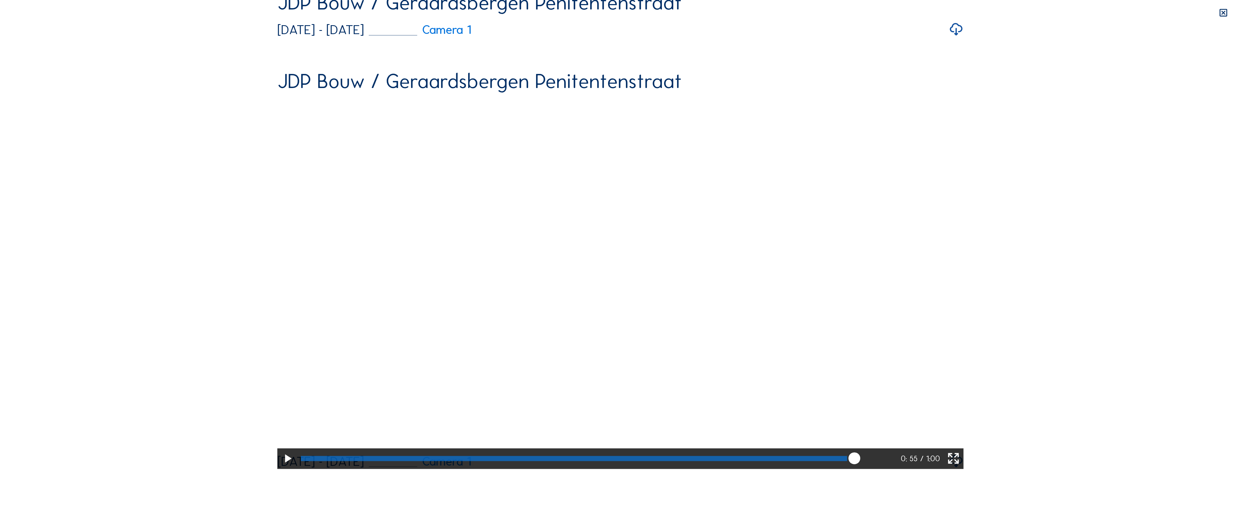
click at [280, 467] on icon at bounding box center [287, 458] width 14 height 17
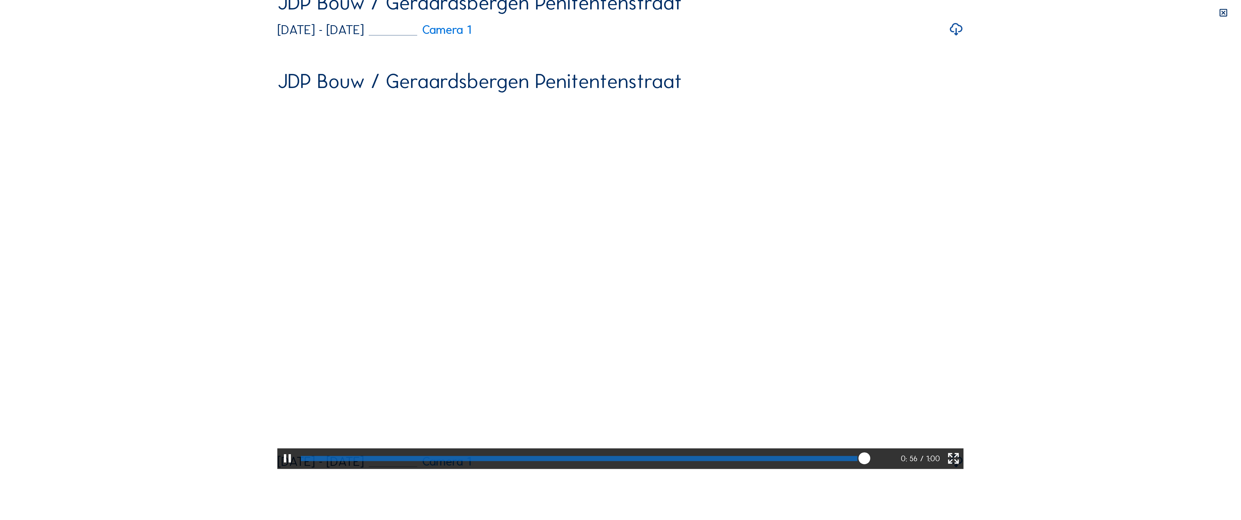
click at [280, 467] on icon at bounding box center [287, 458] width 14 height 17
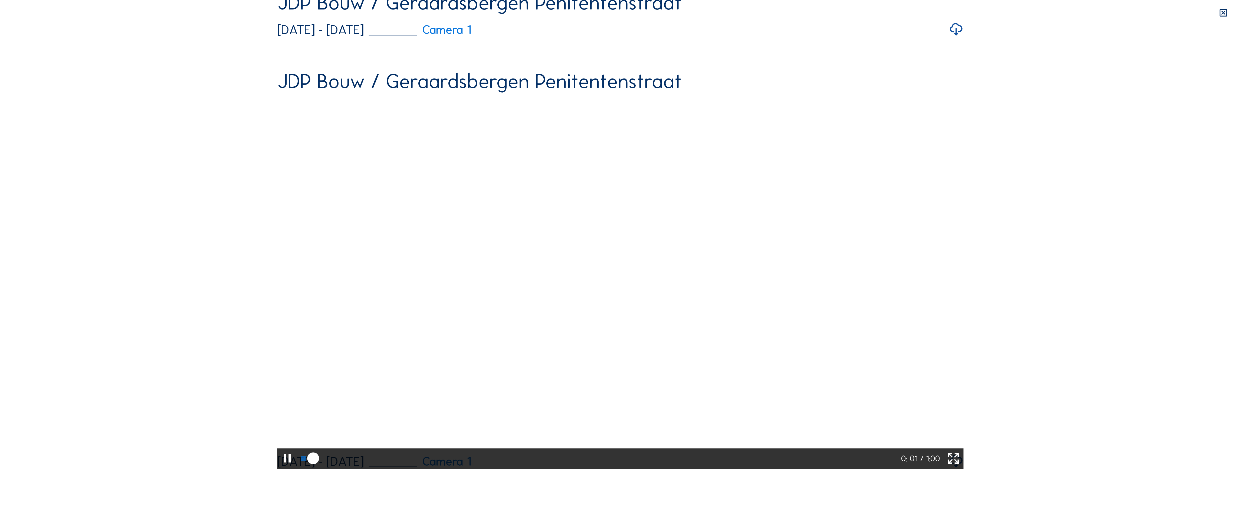
click at [280, 467] on icon at bounding box center [287, 458] width 14 height 17
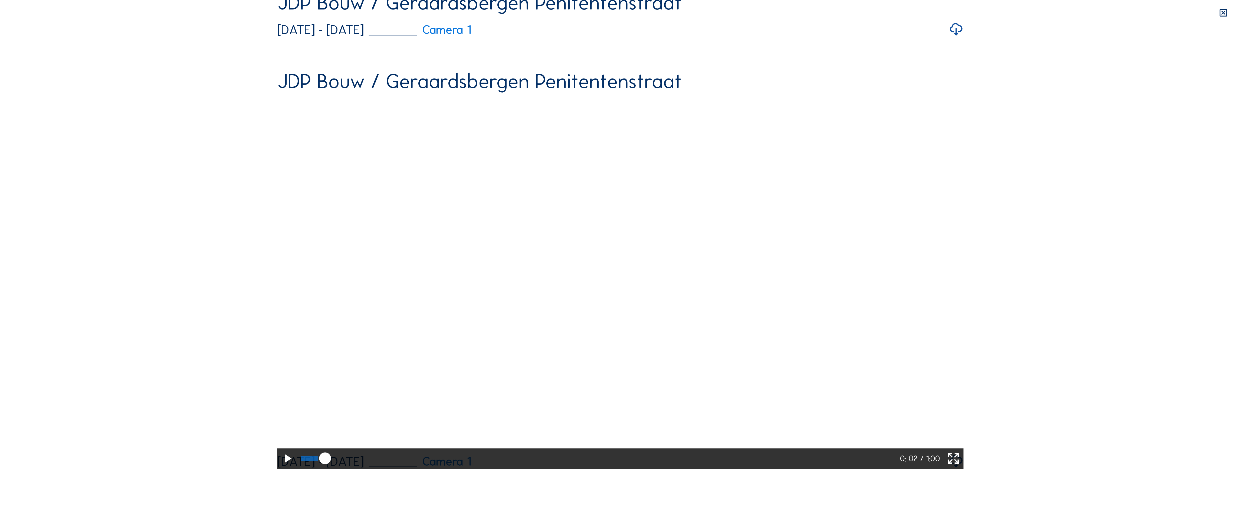
click at [280, 467] on icon at bounding box center [287, 458] width 14 height 17
drag, startPoint x: 75, startPoint y: 513, endPoint x: 108, endPoint y: 512, distance: 32.8
click at [298, 469] on div at bounding box center [599, 458] width 603 height 21
drag, startPoint x: 144, startPoint y: 511, endPoint x: 161, endPoint y: 512, distance: 16.6
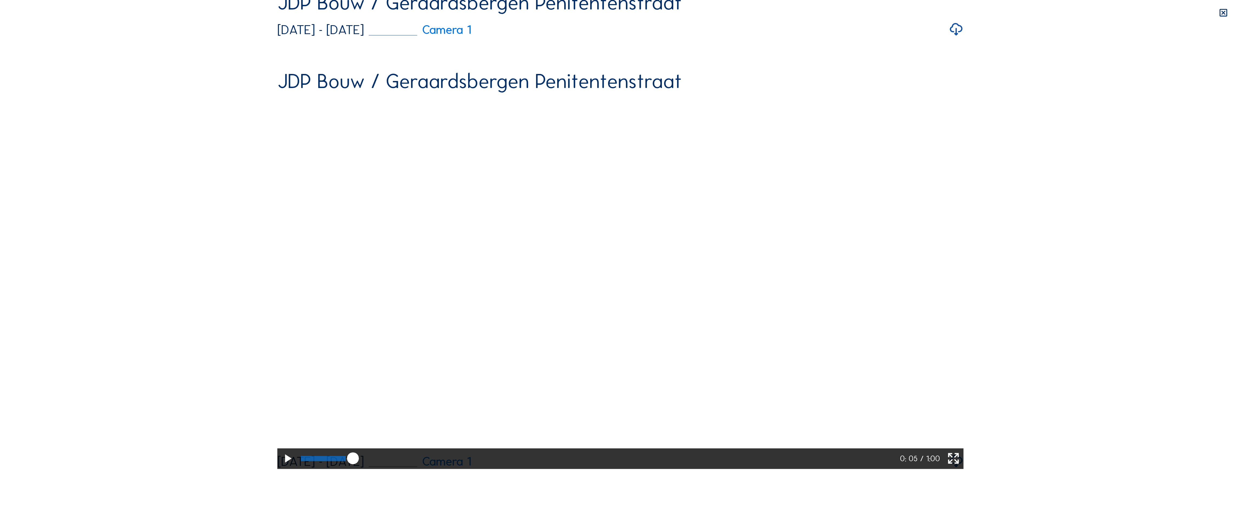
click at [298, 469] on div at bounding box center [599, 458] width 603 height 21
drag, startPoint x: 194, startPoint y: 513, endPoint x: 213, endPoint y: 514, distance: 19.0
click at [298, 469] on div at bounding box center [599, 458] width 603 height 21
drag, startPoint x: 264, startPoint y: 518, endPoint x: 298, endPoint y: 518, distance: 33.3
click at [298, 469] on div at bounding box center [599, 458] width 603 height 21
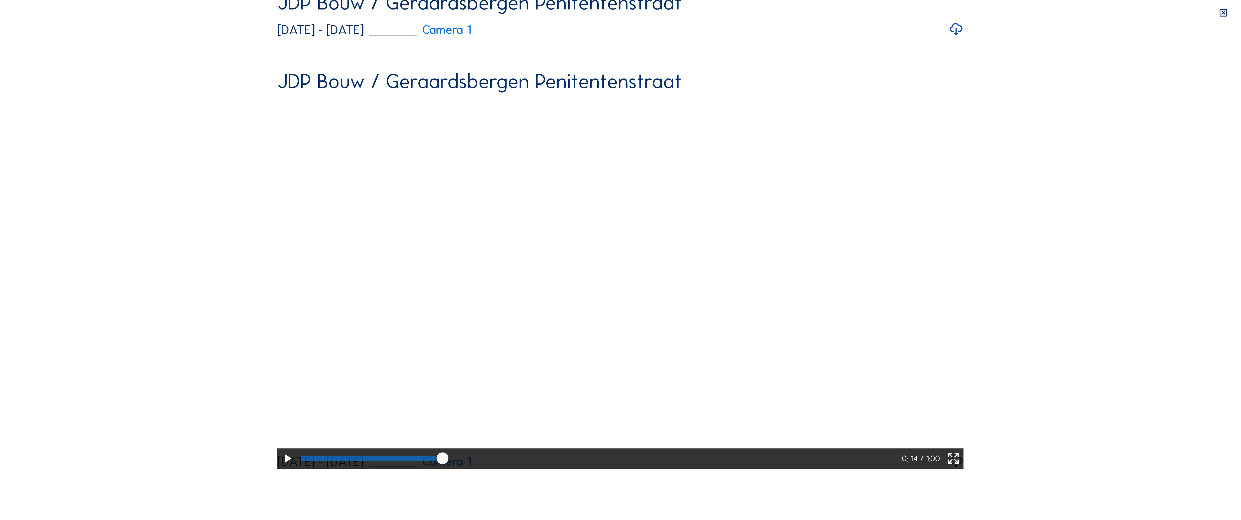
click at [680, 469] on div at bounding box center [600, 458] width 604 height 21
drag, startPoint x: 687, startPoint y: 509, endPoint x: 705, endPoint y: 510, distance: 18.7
click at [705, 469] on div at bounding box center [599, 458] width 603 height 21
click at [280, 467] on icon at bounding box center [287, 458] width 14 height 17
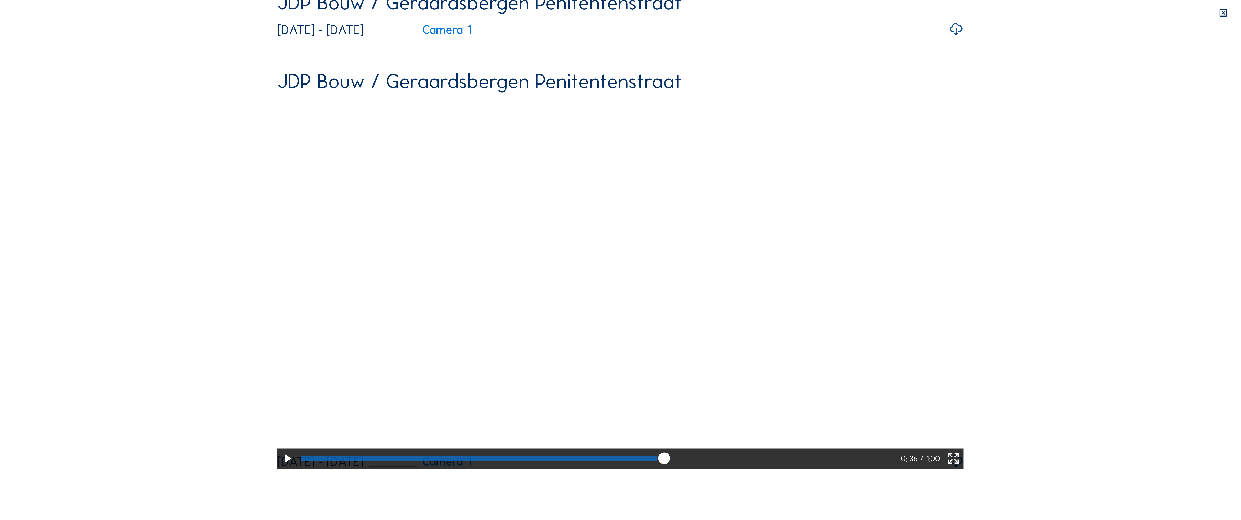
click at [280, 467] on icon at bounding box center [287, 458] width 14 height 17
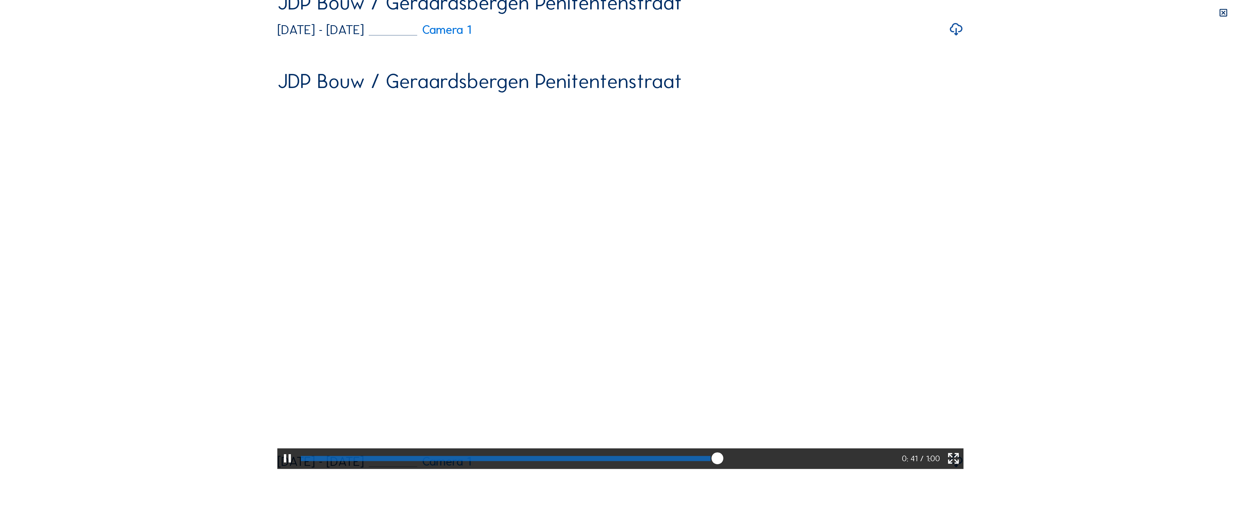
drag, startPoint x: 808, startPoint y: 510, endPoint x: 726, endPoint y: 512, distance: 81.8
click at [726, 469] on div at bounding box center [600, 458] width 604 height 21
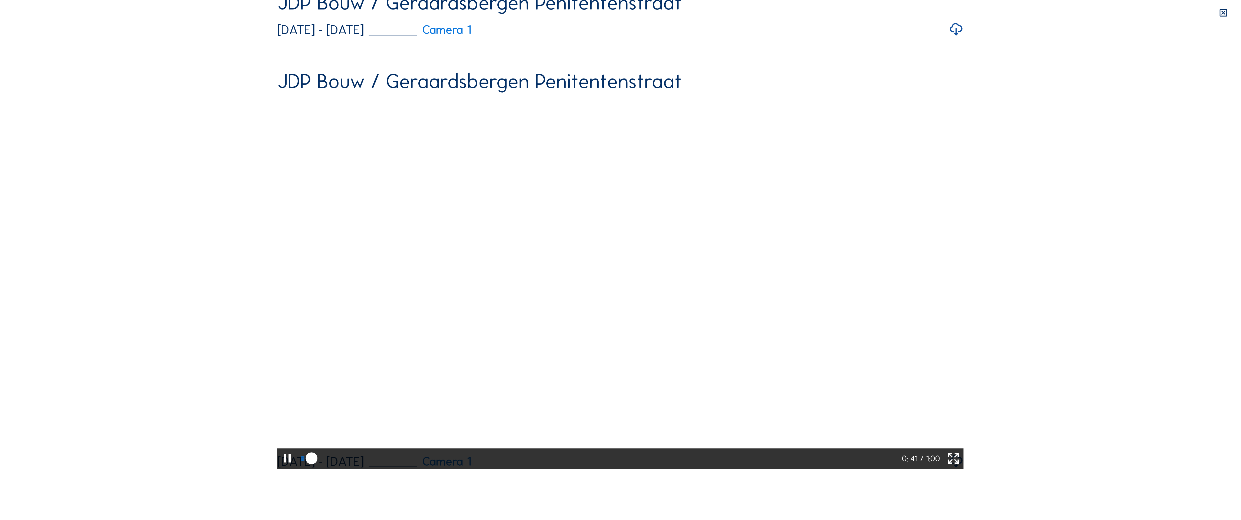
click at [725, 469] on div at bounding box center [600, 458] width 604 height 21
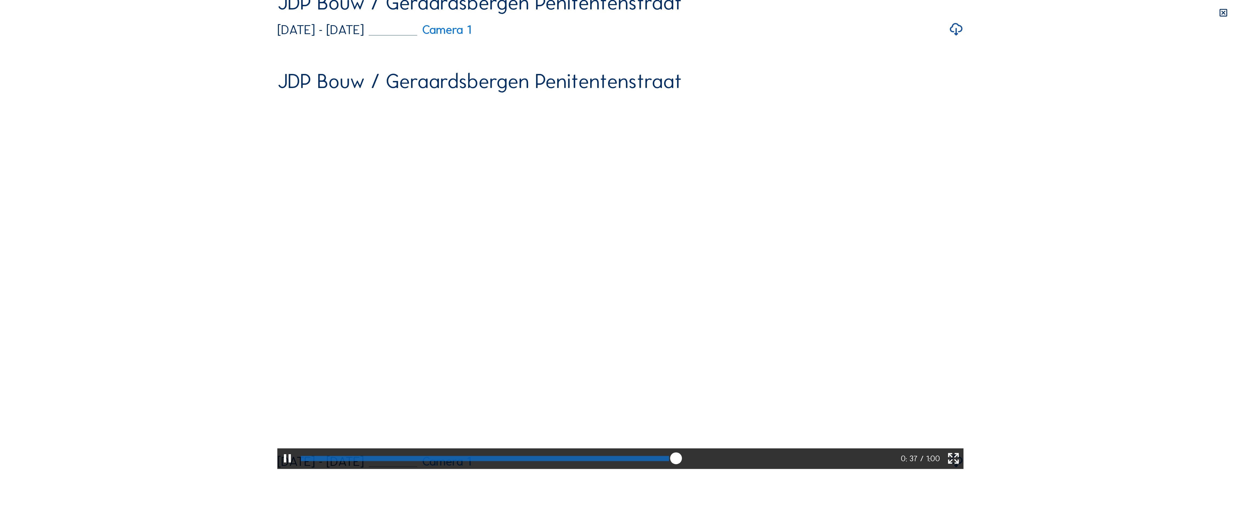
drag, startPoint x: 603, startPoint y: 511, endPoint x: 599, endPoint y: 511, distance: 4.6
click at [603, 461] on div at bounding box center [485, 458] width 368 height 5
drag, startPoint x: 562, startPoint y: 508, endPoint x: 558, endPoint y: 508, distance: 4.9
click at [561, 461] on div at bounding box center [453, 458] width 305 height 5
click at [478, 461] on div at bounding box center [443, 458] width 285 height 5
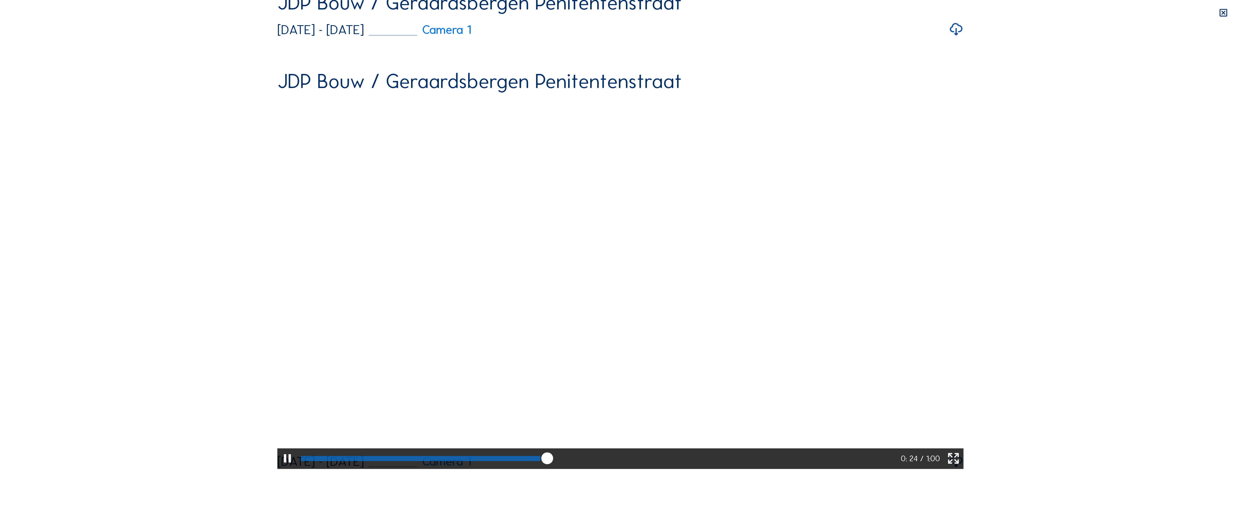
click at [390, 461] on div at bounding box center [421, 458] width 240 height 5
click at [301, 461] on div at bounding box center [399, 458] width 197 height 5
click at [280, 467] on icon at bounding box center [287, 458] width 14 height 17
drag, startPoint x: 332, startPoint y: 510, endPoint x: 290, endPoint y: 510, distance: 41.7
click at [298, 469] on div at bounding box center [600, 458] width 604 height 21
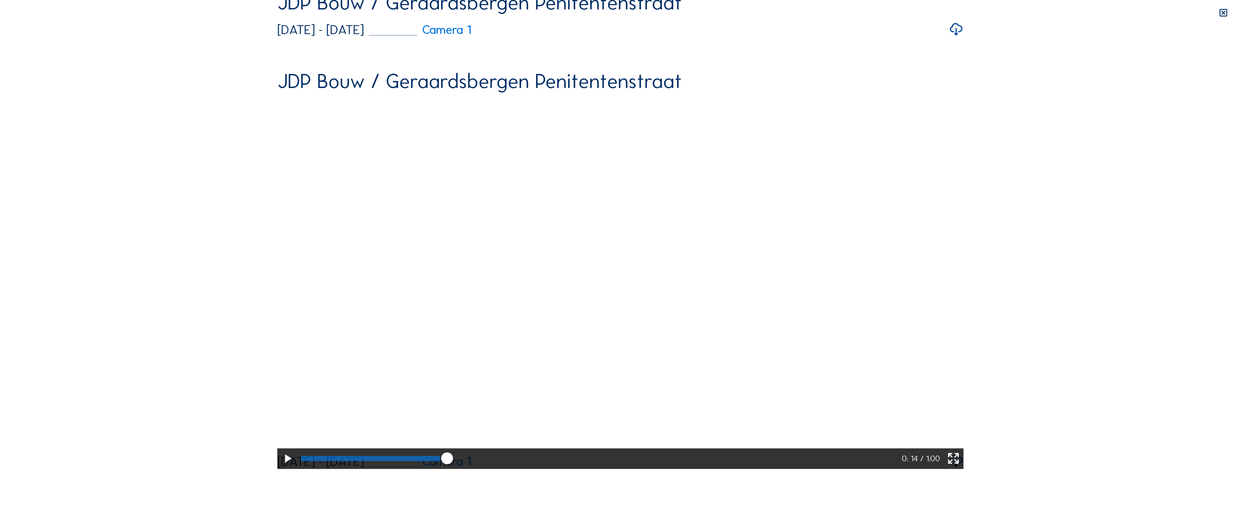
click at [301, 461] on div at bounding box center [370, 458] width 139 height 5
click at [301, 461] on div at bounding box center [369, 458] width 136 height 5
click at [298, 469] on div at bounding box center [600, 458] width 604 height 21
click at [340, 469] on div at bounding box center [599, 458] width 603 height 21
click at [475, 469] on div at bounding box center [600, 458] width 604 height 21
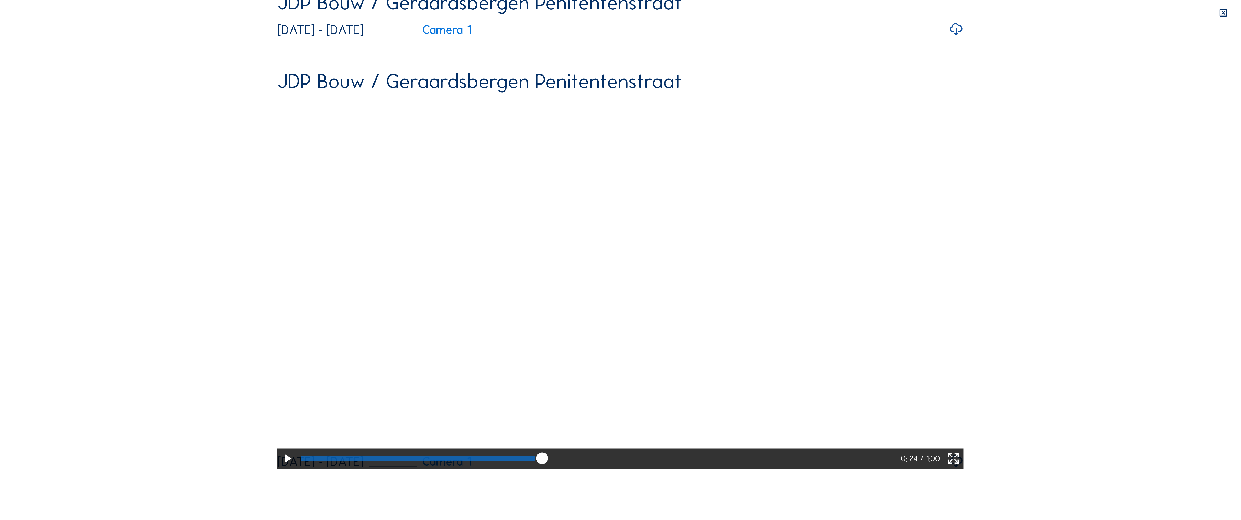
click at [526, 469] on div at bounding box center [599, 458] width 603 height 21
click at [491, 461] on div at bounding box center [431, 458] width 261 height 5
click at [515, 469] on div at bounding box center [599, 458] width 603 height 21
click at [280, 467] on icon at bounding box center [287, 458] width 14 height 17
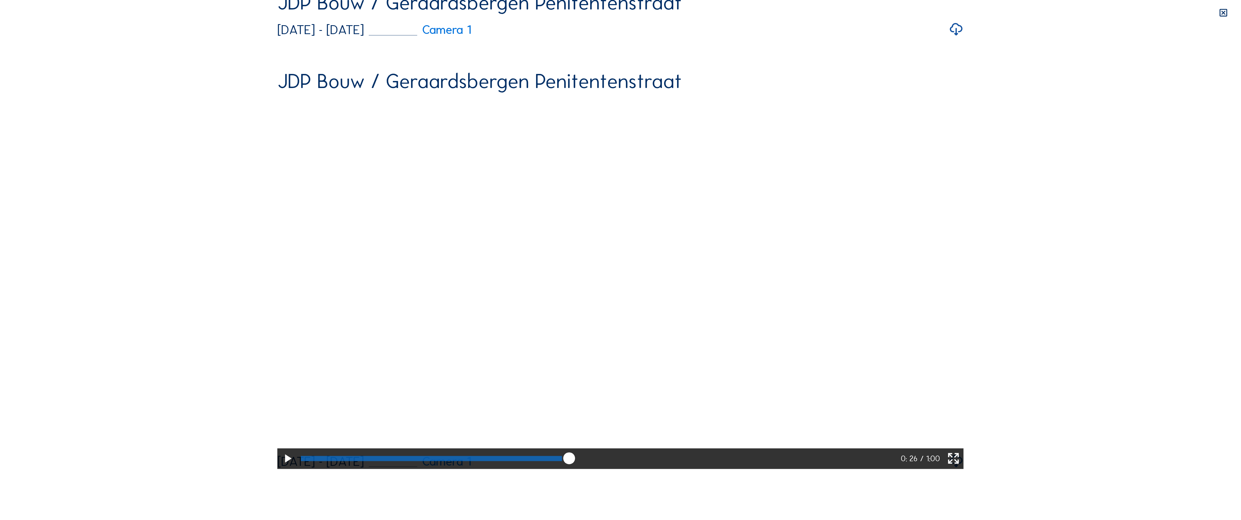
click at [515, 461] on div at bounding box center [431, 458] width 261 height 5
click at [280, 467] on icon at bounding box center [287, 458] width 14 height 17
drag, startPoint x: 525, startPoint y: 508, endPoint x: 521, endPoint y: 509, distance: 3.8
click at [558, 466] on icon at bounding box center [565, 458] width 14 height 14
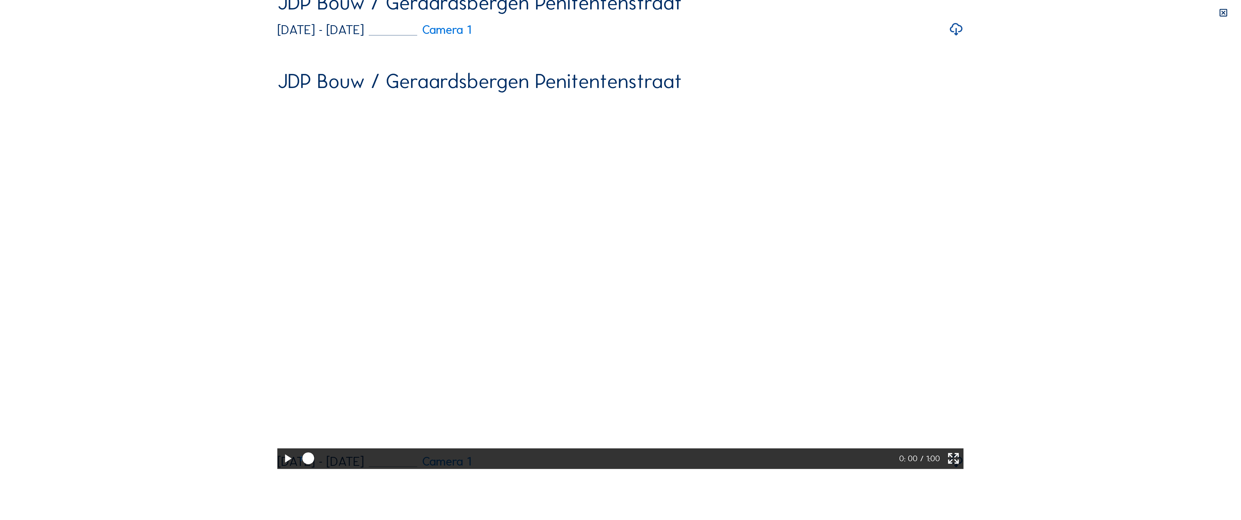
click at [507, 469] on div at bounding box center [599, 458] width 602 height 21
click at [280, 467] on icon at bounding box center [287, 458] width 14 height 17
click at [516, 461] on div at bounding box center [430, 458] width 258 height 5
click at [509, 461] on div at bounding box center [428, 458] width 254 height 5
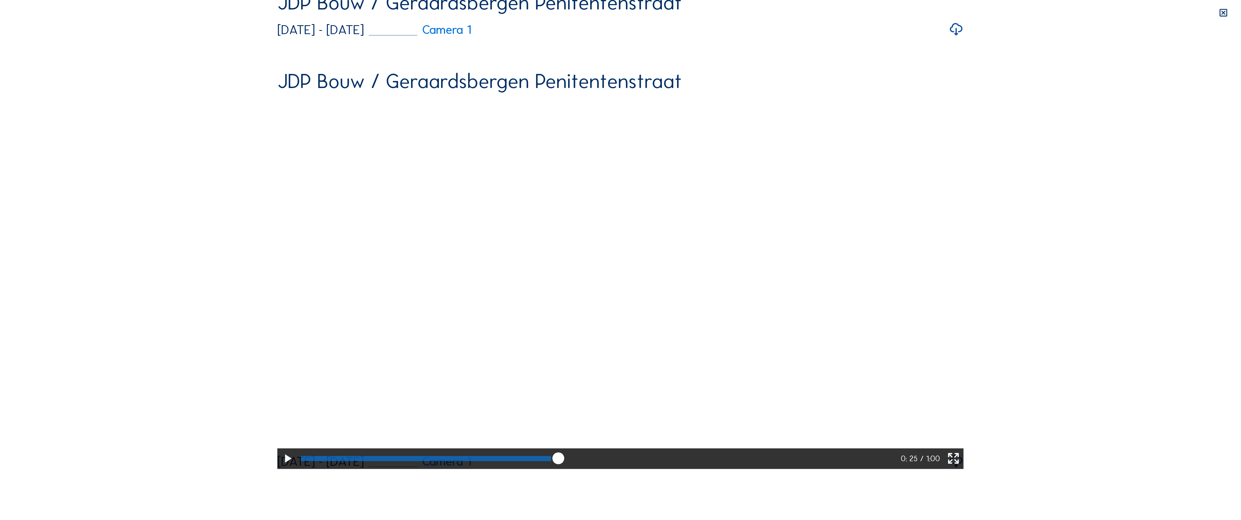
click at [280, 467] on icon at bounding box center [287, 458] width 14 height 17
drag, startPoint x: 541, startPoint y: 510, endPoint x: 533, endPoint y: 509, distance: 7.9
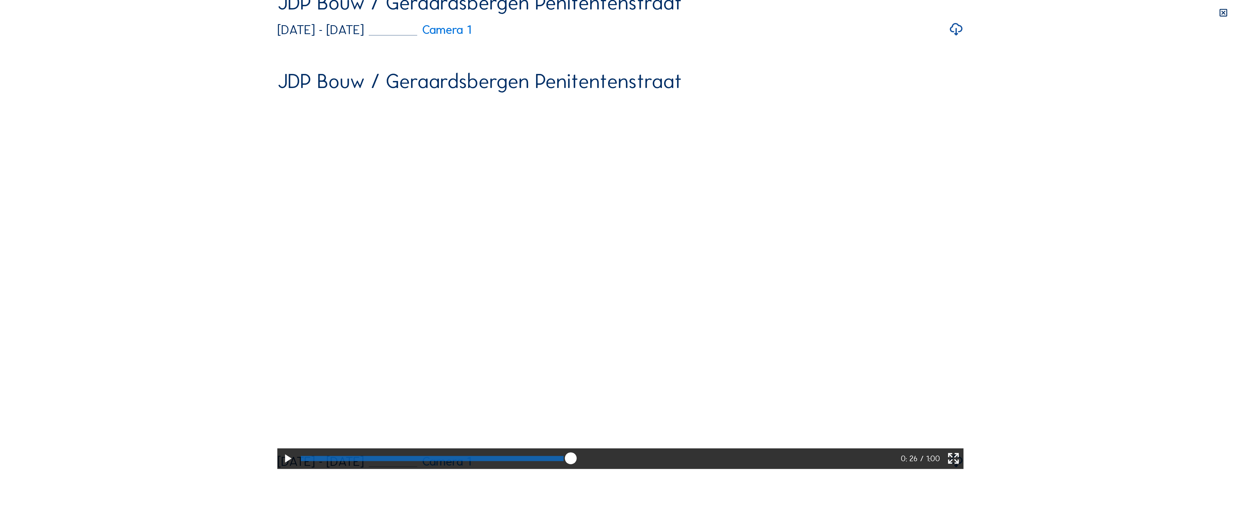
click at [564, 466] on icon at bounding box center [571, 458] width 14 height 14
click at [437, 469] on div at bounding box center [599, 458] width 602 height 21
click at [457, 469] on div at bounding box center [599, 458] width 603 height 21
click at [474, 469] on div at bounding box center [599, 458] width 603 height 21
click at [494, 469] on div at bounding box center [599, 458] width 603 height 21
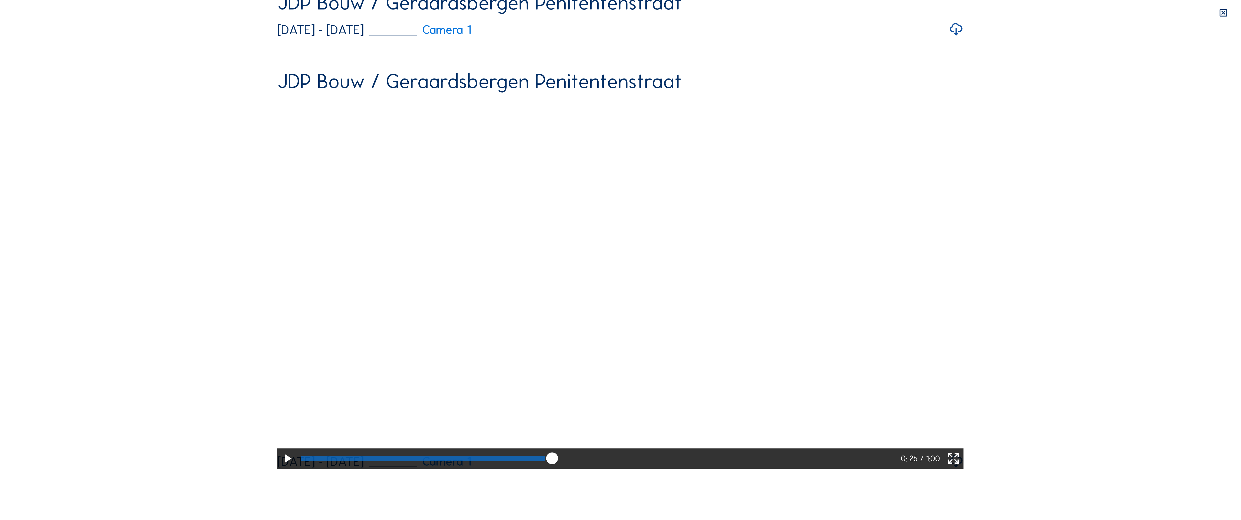
click at [518, 469] on div at bounding box center [599, 458] width 603 height 21
click at [534, 469] on div at bounding box center [599, 458] width 603 height 21
click at [527, 461] on div at bounding box center [433, 458] width 265 height 5
click at [541, 469] on div at bounding box center [599, 458] width 603 height 21
click at [280, 467] on icon at bounding box center [287, 458] width 14 height 17
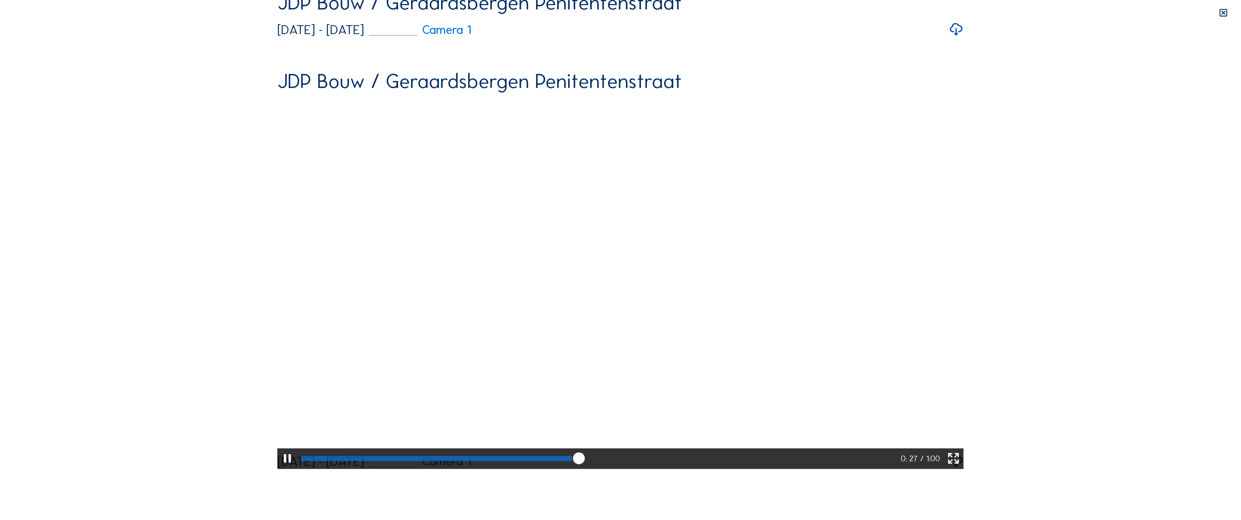
click at [280, 467] on icon at bounding box center [287, 458] width 14 height 17
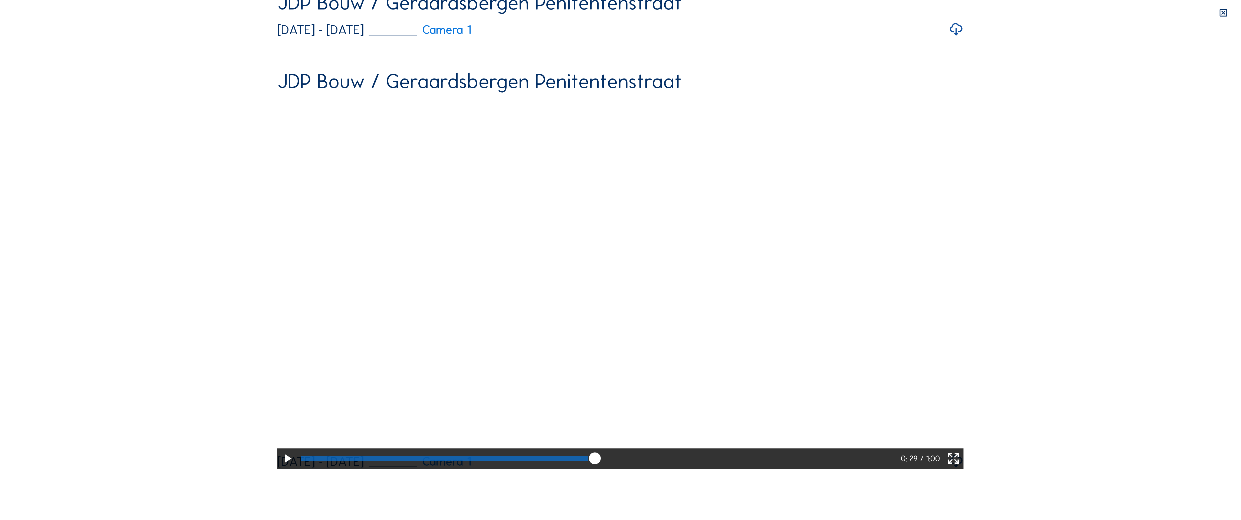
click at [280, 467] on icon at bounding box center [287, 458] width 14 height 17
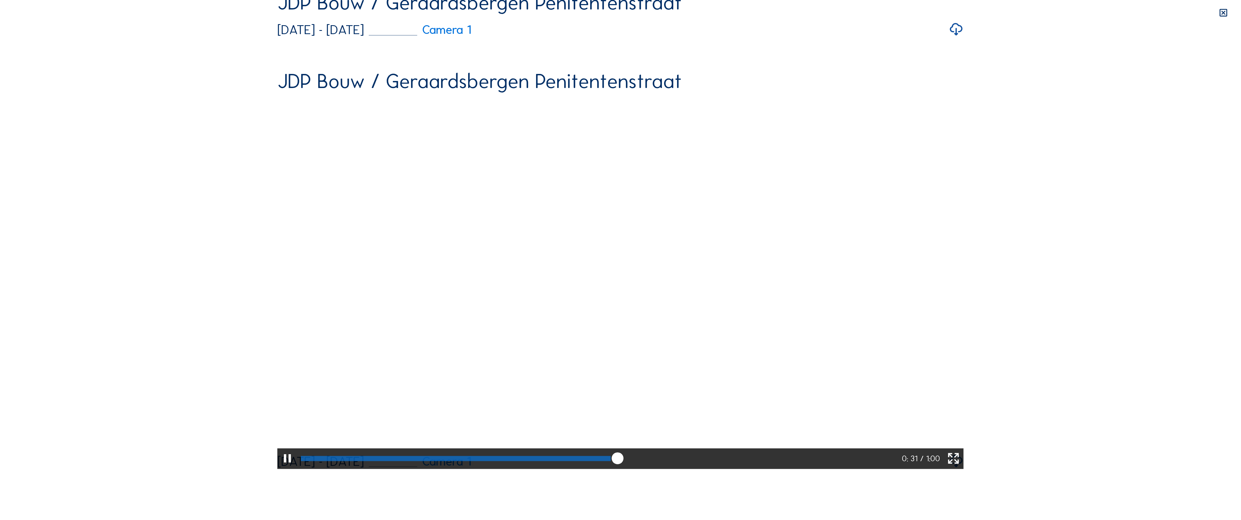
click at [280, 467] on icon at bounding box center [287, 458] width 14 height 17
click at [617, 461] on div at bounding box center [459, 458] width 316 height 5
click at [280, 467] on icon at bounding box center [287, 458] width 14 height 17
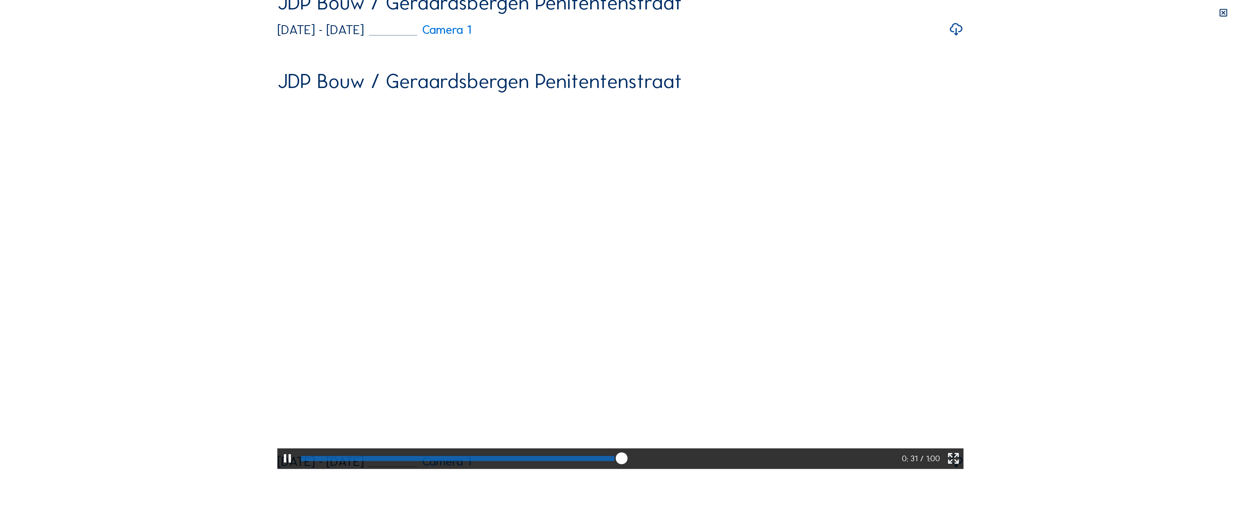
click at [280, 467] on icon at bounding box center [287, 458] width 14 height 17
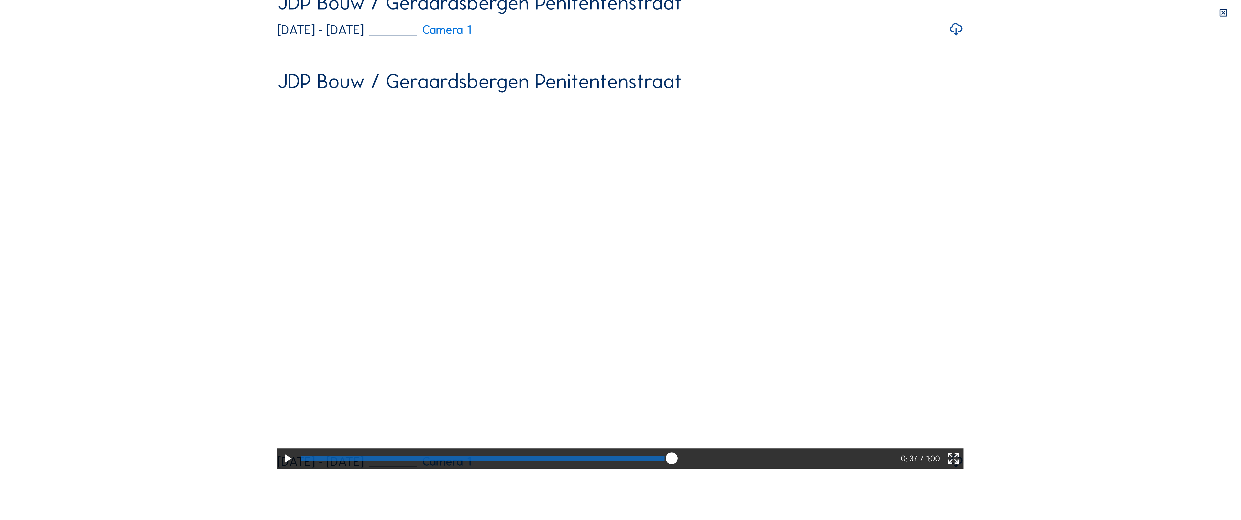
click at [280, 467] on icon at bounding box center [287, 458] width 14 height 17
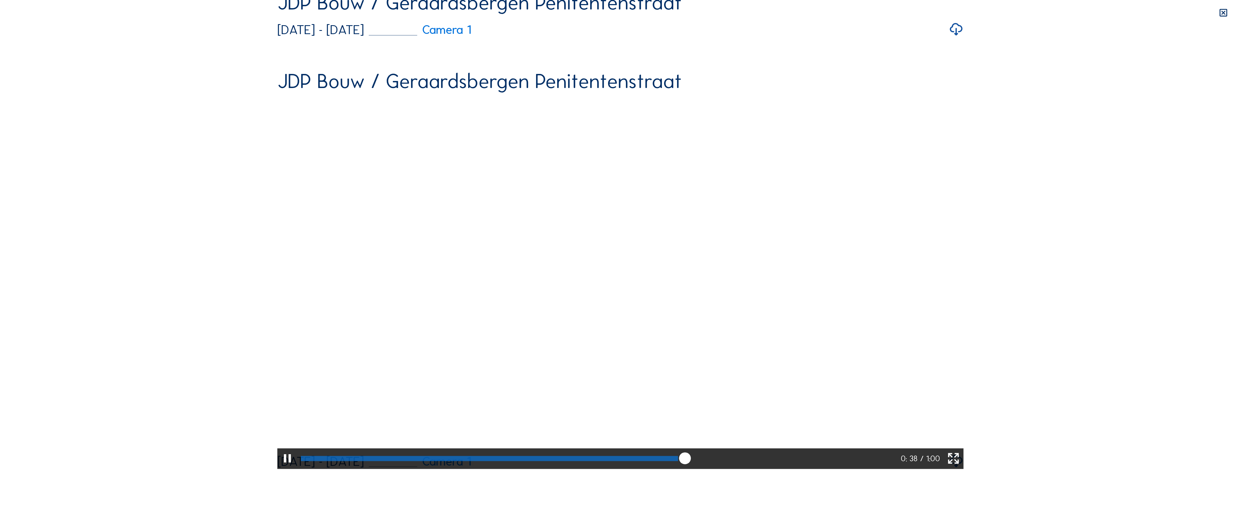
click at [280, 467] on icon at bounding box center [287, 458] width 14 height 17
drag, startPoint x: 778, startPoint y: 507, endPoint x: 768, endPoint y: 507, distance: 10.0
click at [700, 466] on icon at bounding box center [693, 458] width 14 height 14
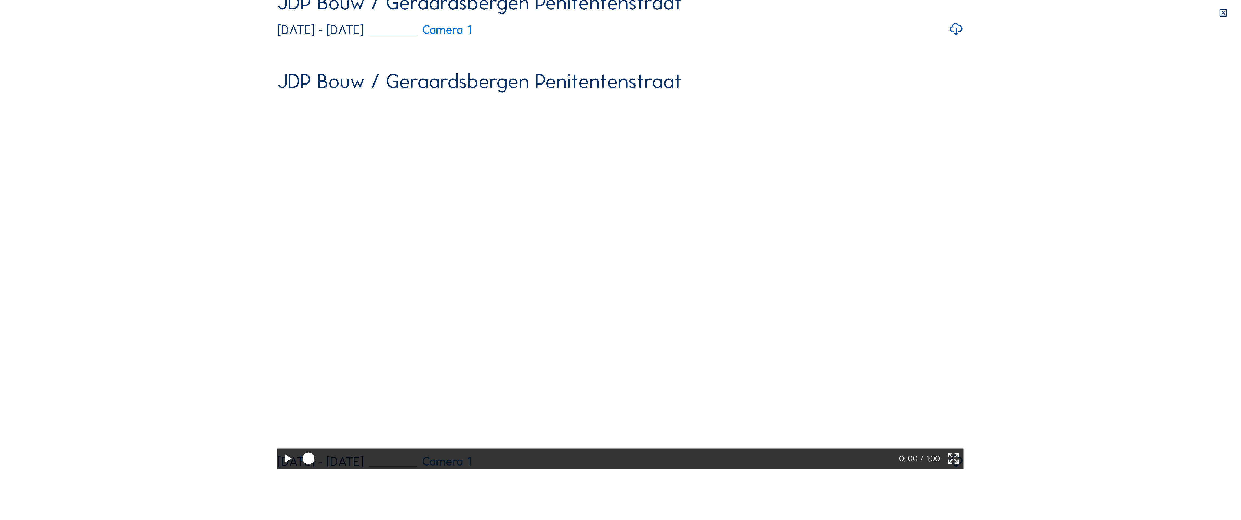
click at [758, 469] on div at bounding box center [599, 458] width 602 height 21
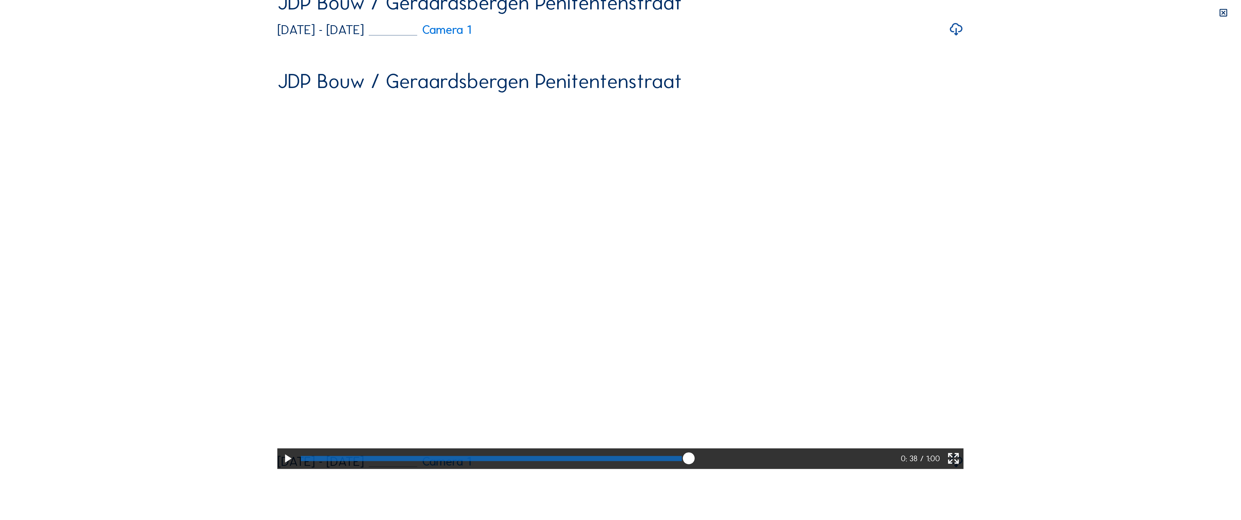
click at [682, 461] on div at bounding box center [491, 458] width 381 height 5
click at [280, 467] on icon at bounding box center [287, 458] width 14 height 17
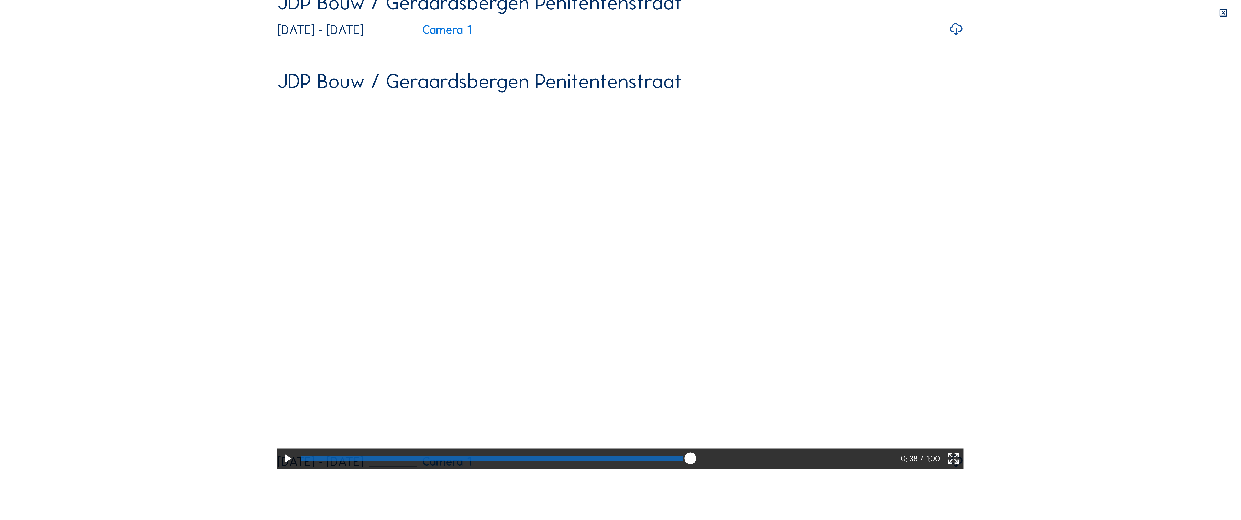
click at [280, 467] on icon at bounding box center [287, 458] width 14 height 17
click at [277, 469] on div "Your browser does not support the video tag. 0: 38 / 1:00" at bounding box center [620, 15] width 686 height 908
drag, startPoint x: 771, startPoint y: 509, endPoint x: 765, endPoint y: 508, distance: 5.7
click at [700, 466] on icon at bounding box center [693, 458] width 14 height 14
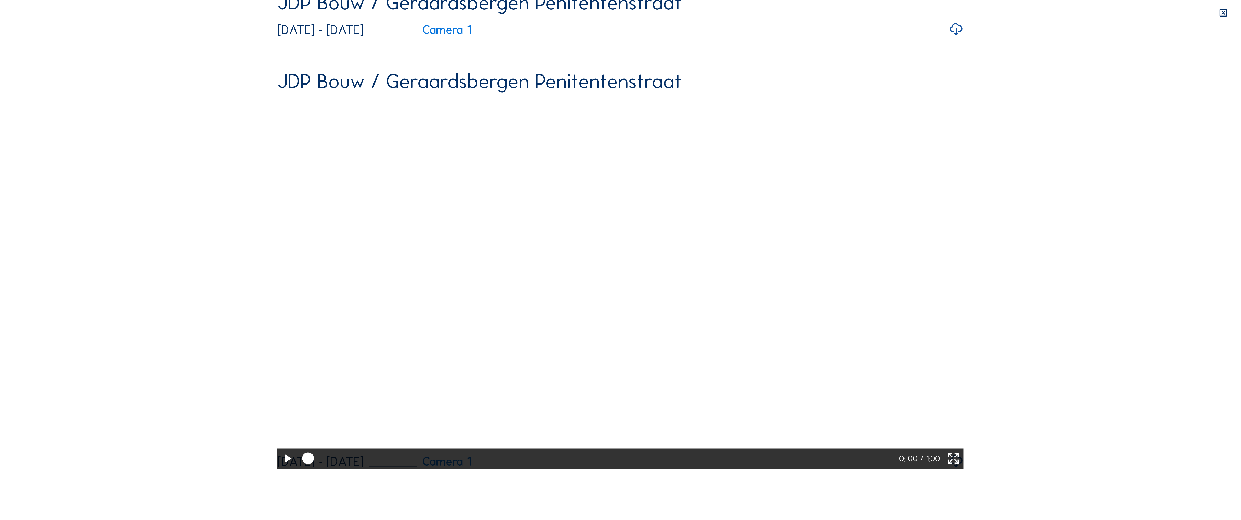
click at [764, 469] on div at bounding box center [599, 458] width 602 height 21
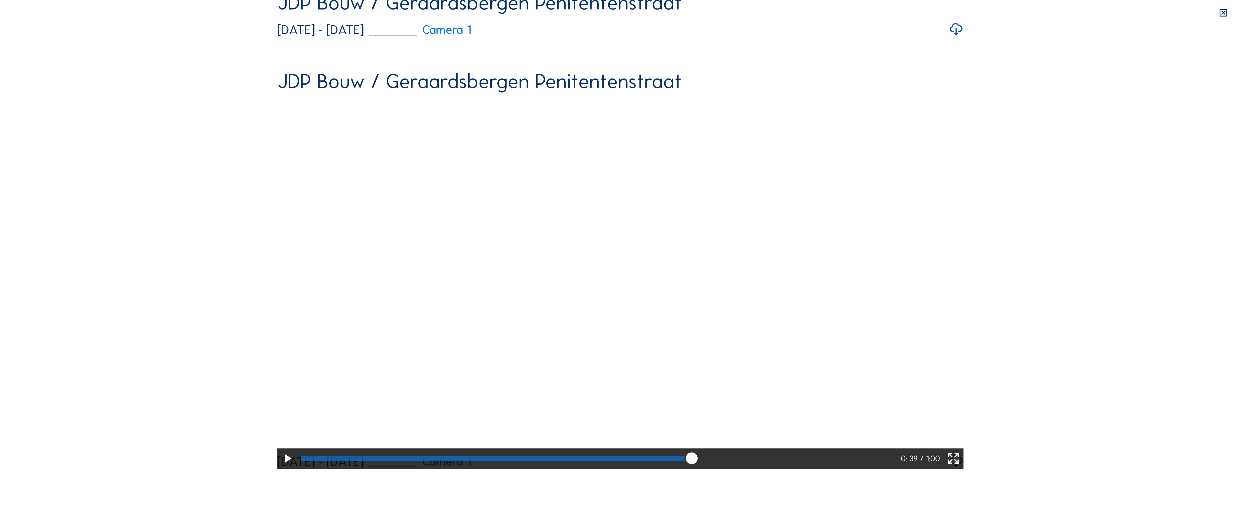
click at [685, 461] on div at bounding box center [493, 458] width 384 height 5
click at [680, 461] on div at bounding box center [490, 458] width 379 height 5
click at [677, 461] on div at bounding box center [489, 458] width 376 height 5
click at [673, 461] on div at bounding box center [487, 458] width 372 height 5
click at [671, 461] on div at bounding box center [486, 458] width 370 height 5
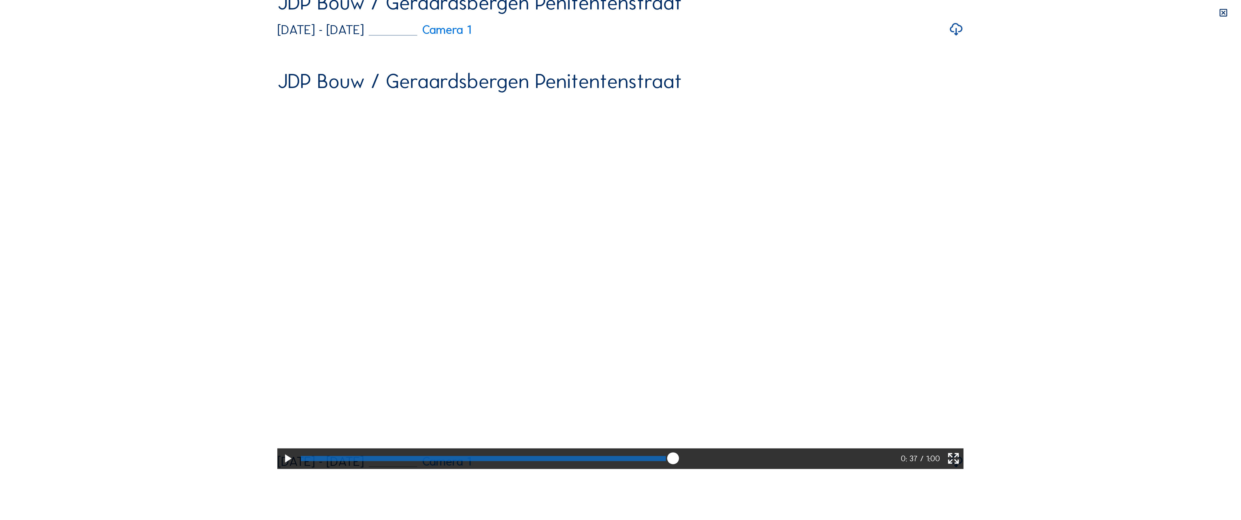
click at [666, 461] on div at bounding box center [483, 458] width 365 height 5
click at [664, 461] on div at bounding box center [482, 458] width 363 height 5
click at [280, 467] on icon at bounding box center [287, 458] width 14 height 17
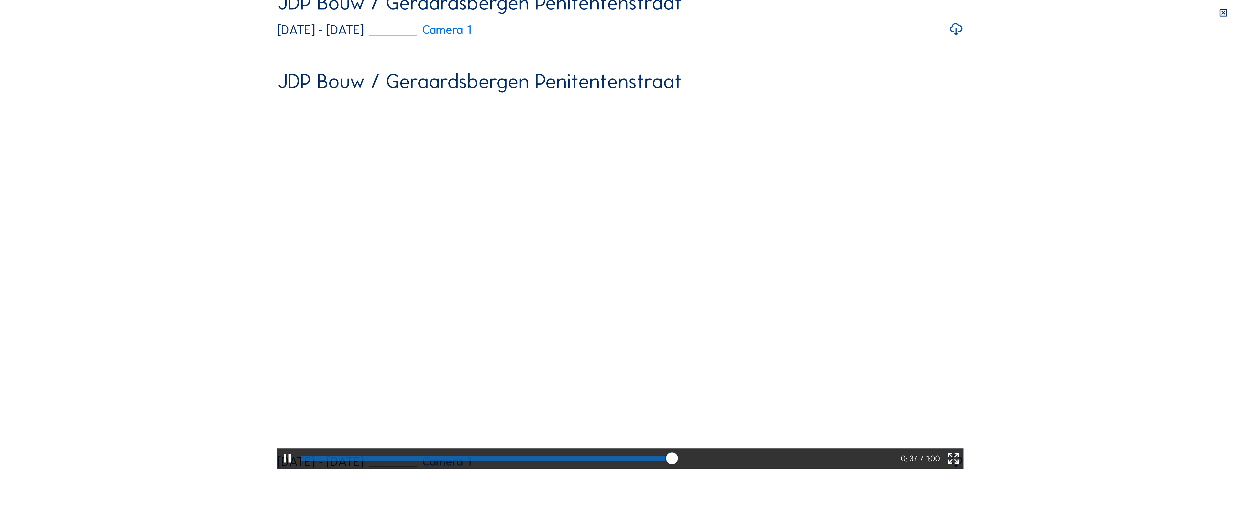
click at [280, 467] on icon at bounding box center [287, 458] width 14 height 17
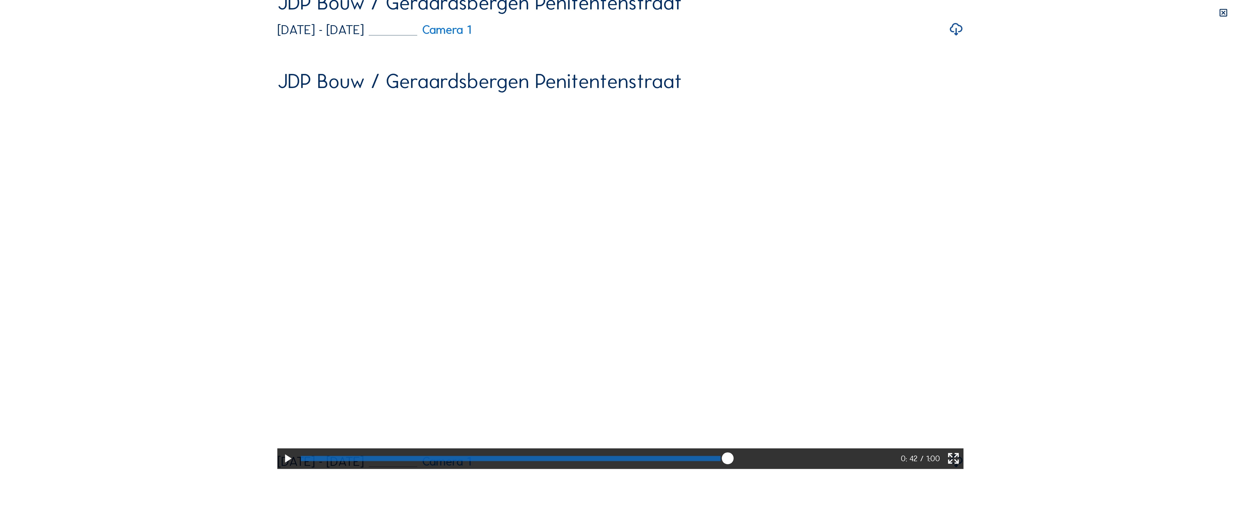
drag, startPoint x: 837, startPoint y: 510, endPoint x: 772, endPoint y: 510, distance: 65.2
click at [778, 469] on div at bounding box center [599, 458] width 603 height 21
click at [711, 469] on div at bounding box center [599, 458] width 603 height 21
click at [701, 469] on div at bounding box center [599, 458] width 603 height 21
click at [683, 469] on div at bounding box center [599, 458] width 603 height 21
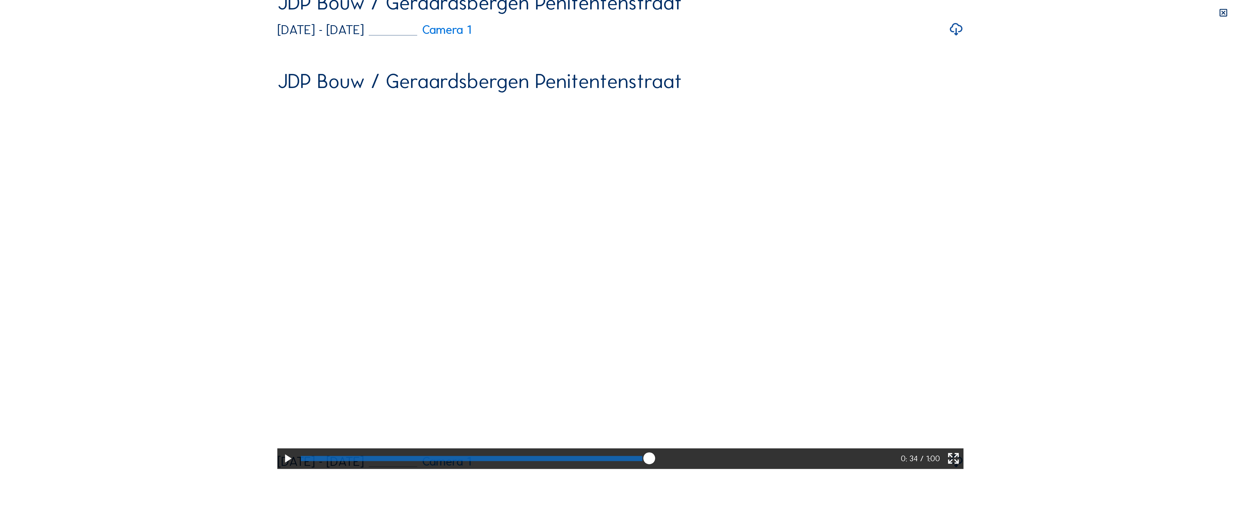
click at [643, 461] on div at bounding box center [472, 458] width 342 height 5
click at [280, 467] on icon at bounding box center [287, 458] width 14 height 17
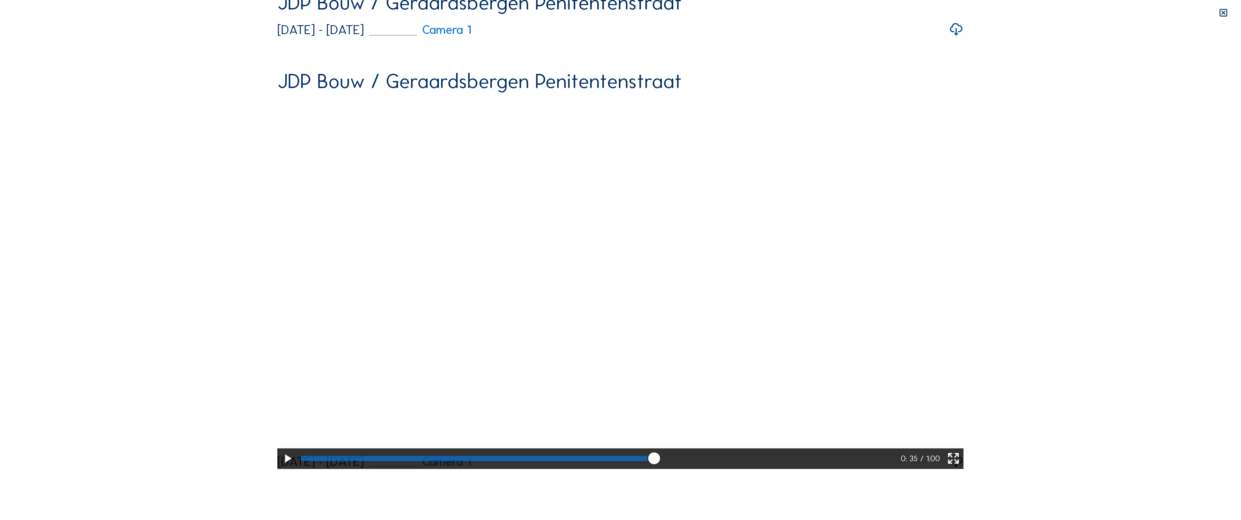
click at [280, 467] on icon at bounding box center [287, 458] width 14 height 17
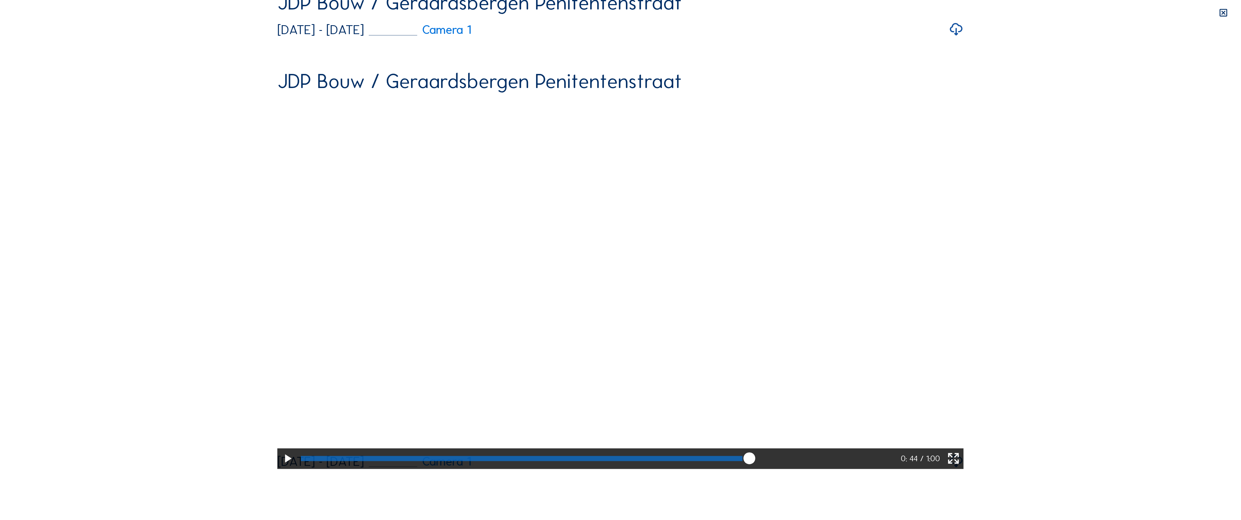
click at [503, 469] on div at bounding box center [599, 458] width 603 height 21
click at [533, 469] on div at bounding box center [599, 458] width 603 height 21
click at [280, 467] on icon at bounding box center [287, 458] width 14 height 17
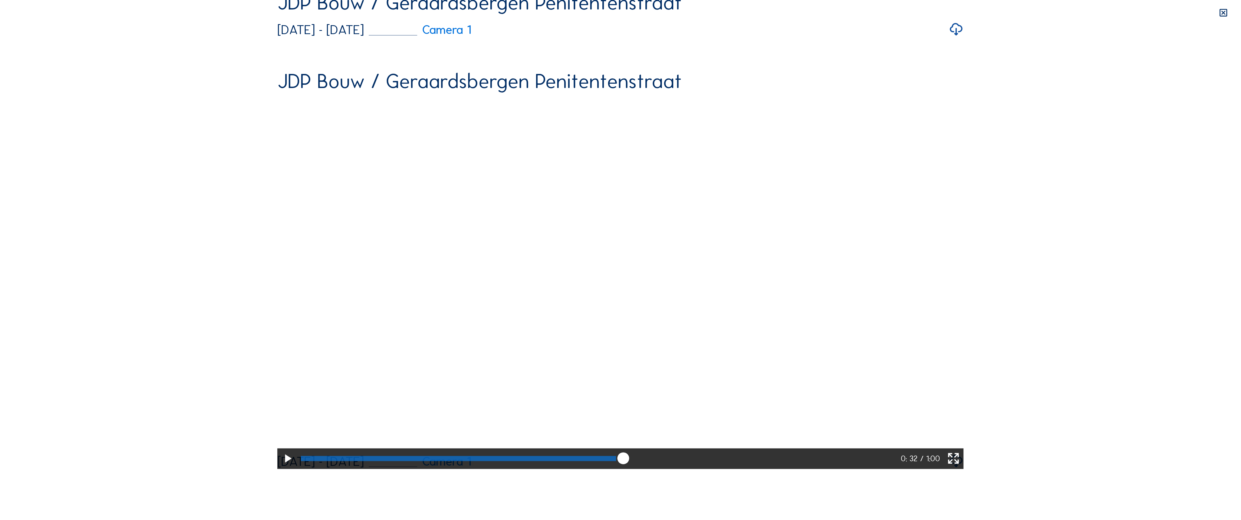
click at [280, 467] on icon at bounding box center [287, 458] width 14 height 17
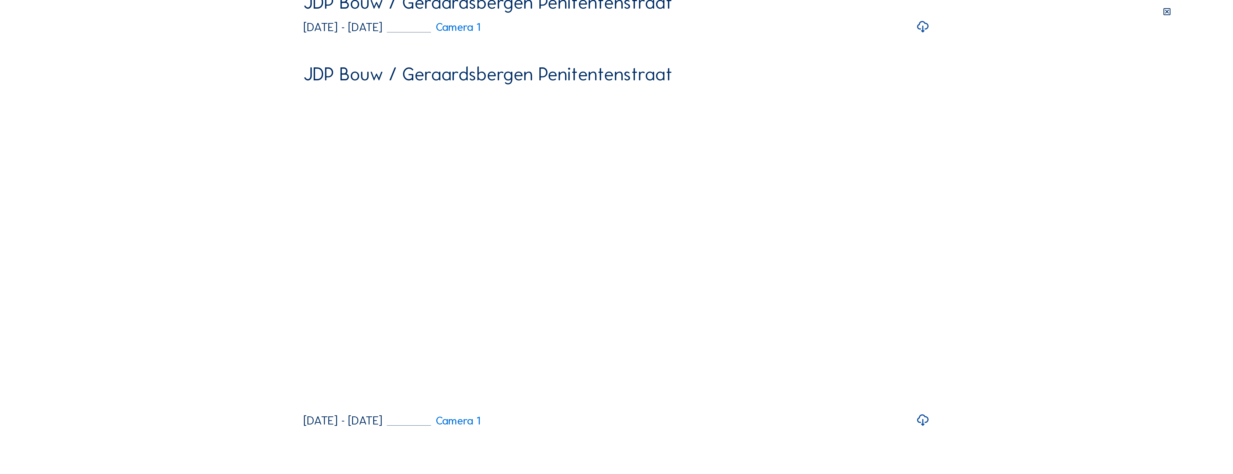
scroll to position [552, 0]
